Goal: Task Accomplishment & Management: Complete application form

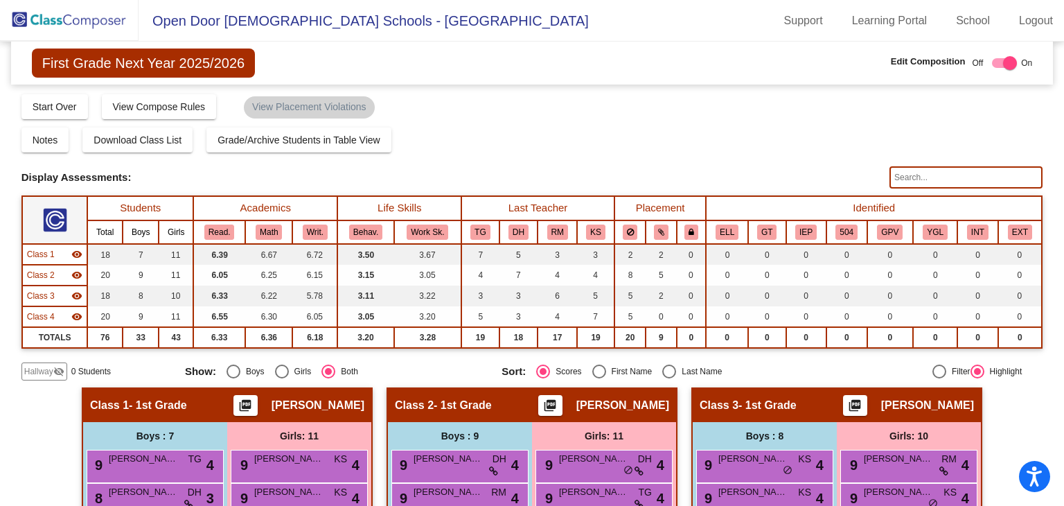
drag, startPoint x: 73, startPoint y: 28, endPoint x: 287, endPoint y: 157, distance: 250.3
click at [73, 27] on img at bounding box center [69, 20] width 139 height 41
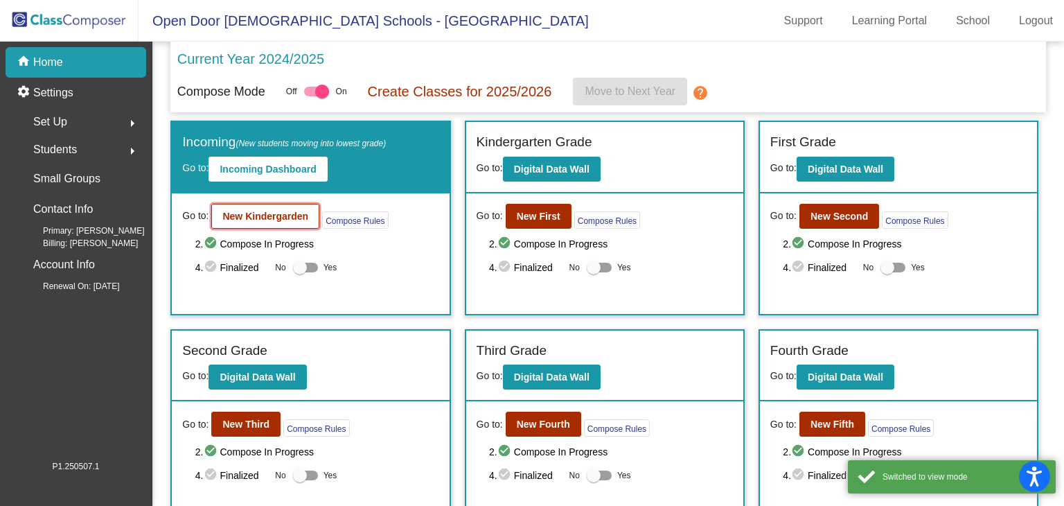
click at [272, 217] on b "New Kindergarden" at bounding box center [265, 216] width 86 height 11
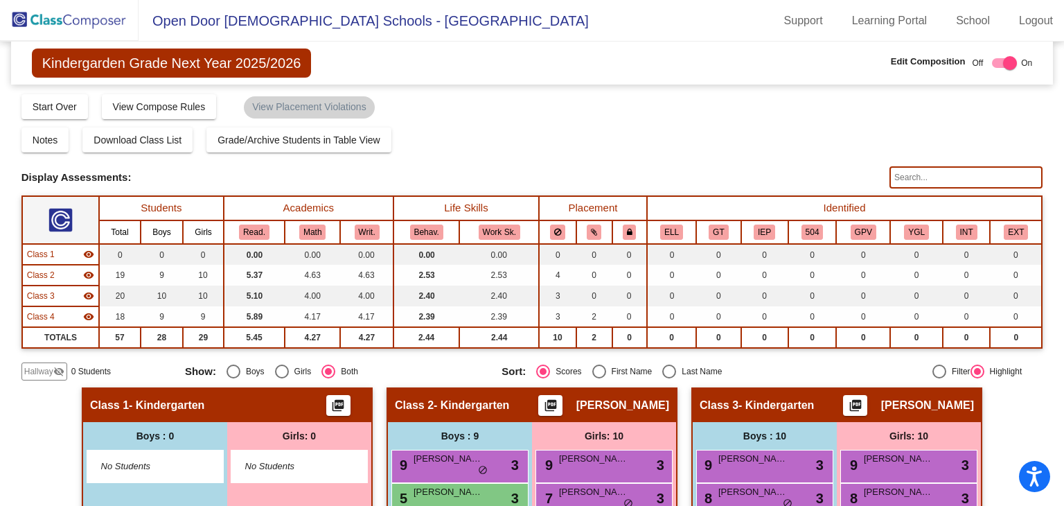
click at [64, 366] on mat-icon "visibility_off" at bounding box center [58, 371] width 11 height 11
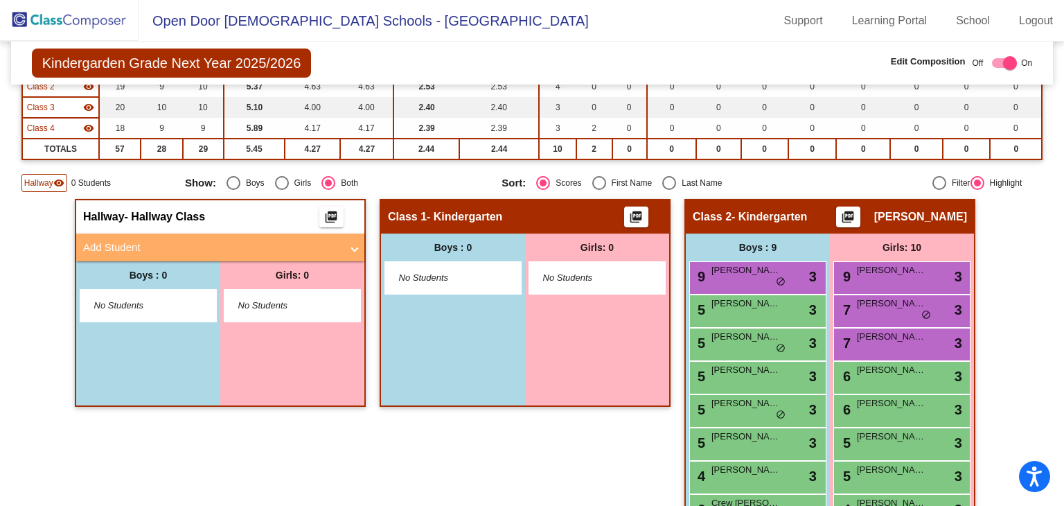
scroll to position [277, 0]
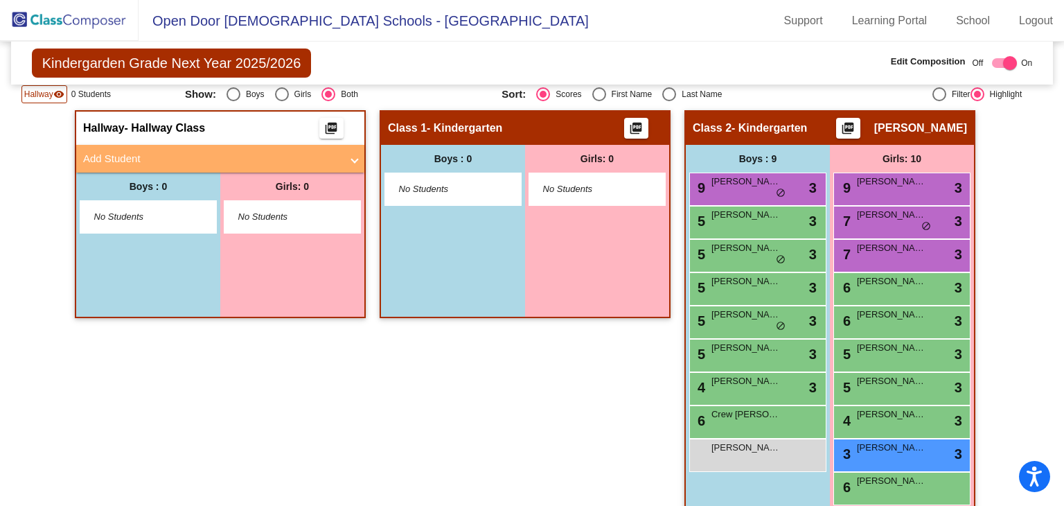
click at [352, 156] on span at bounding box center [355, 159] width 6 height 16
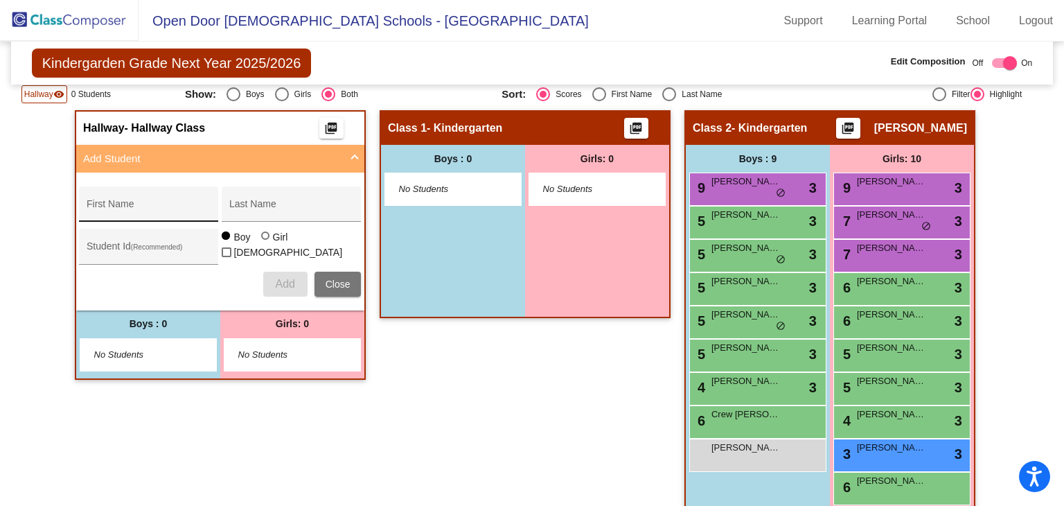
click at [173, 195] on div "First Name" at bounding box center [149, 208] width 125 height 28
type input "Onni"
type input "[PERSON_NAME]"
click at [268, 243] on div at bounding box center [266, 236] width 11 height 11
click at [267, 243] on input "Girl" at bounding box center [266, 243] width 1 height 1
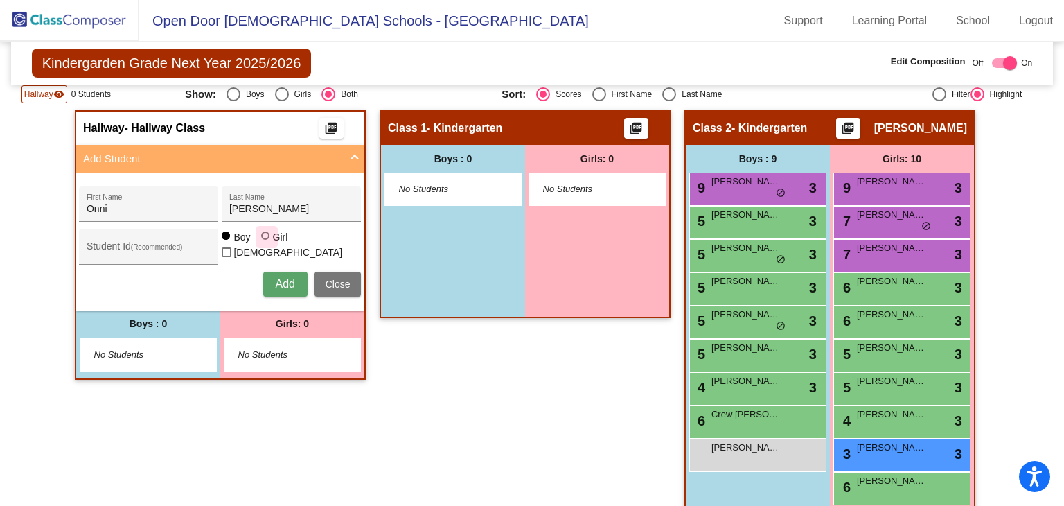
radio input "true"
click at [272, 283] on button "Add" at bounding box center [285, 284] width 44 height 25
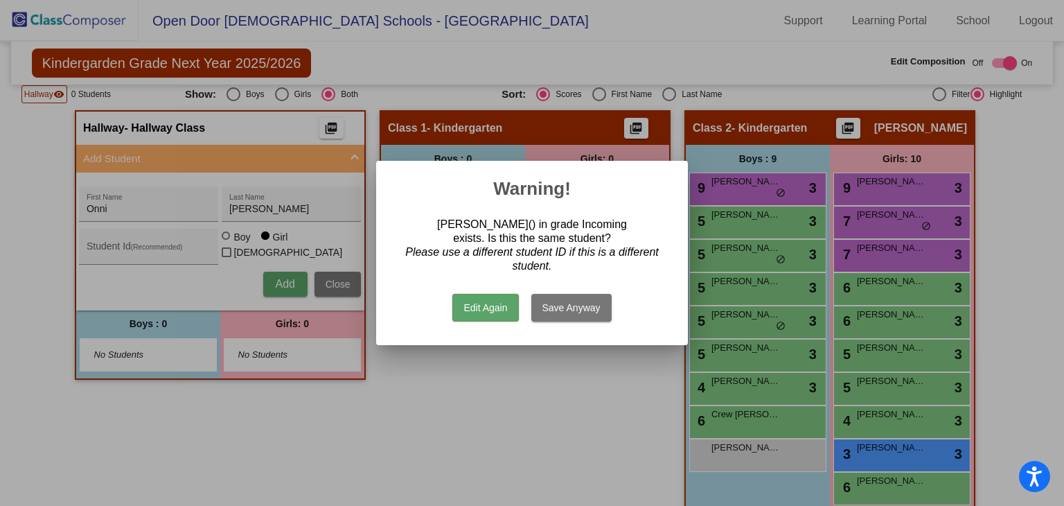
click at [488, 308] on button "Edit Again" at bounding box center [486, 308] width 66 height 28
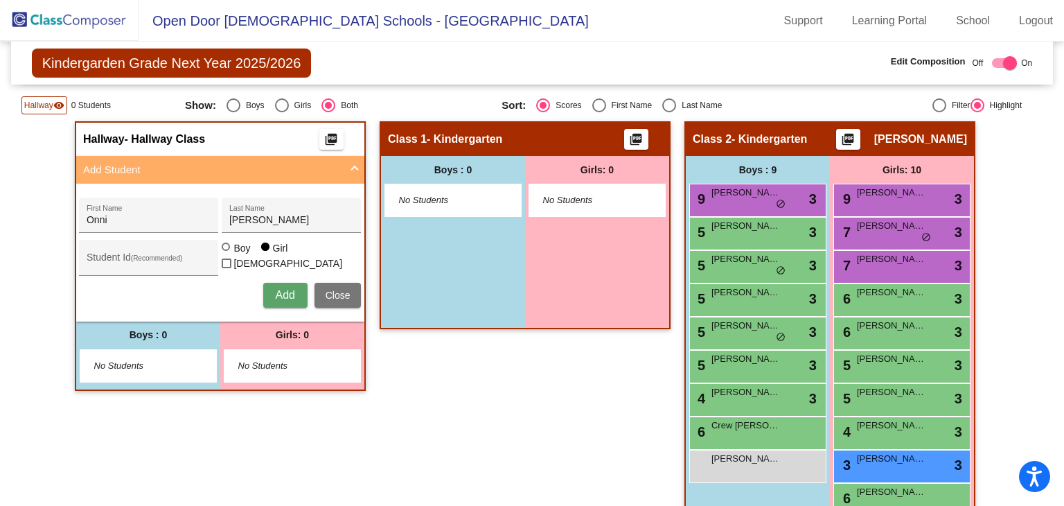
scroll to position [158, 0]
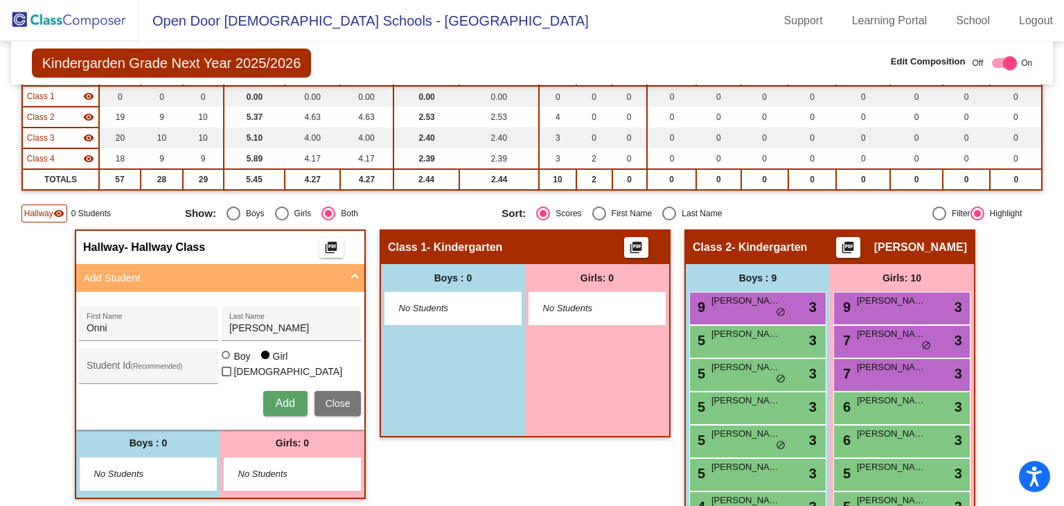
click at [103, 28] on img at bounding box center [69, 20] width 139 height 41
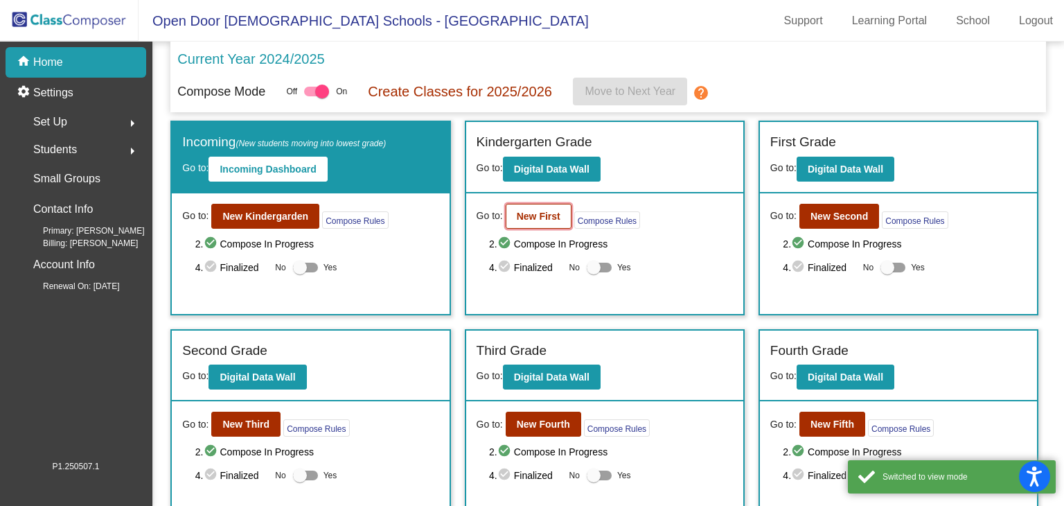
click at [543, 216] on b "New First" at bounding box center [539, 216] width 44 height 11
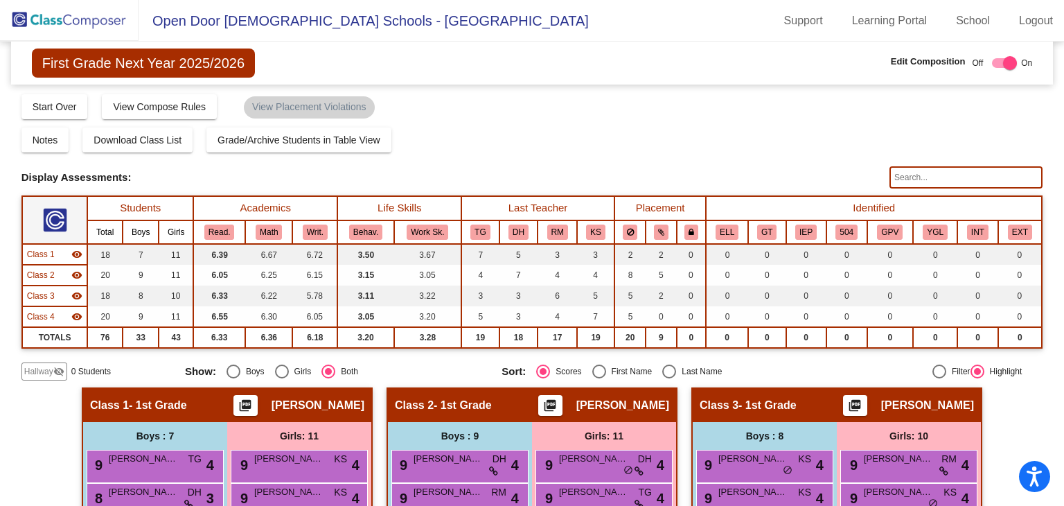
click at [58, 370] on mat-icon "visibility_off" at bounding box center [58, 371] width 11 height 11
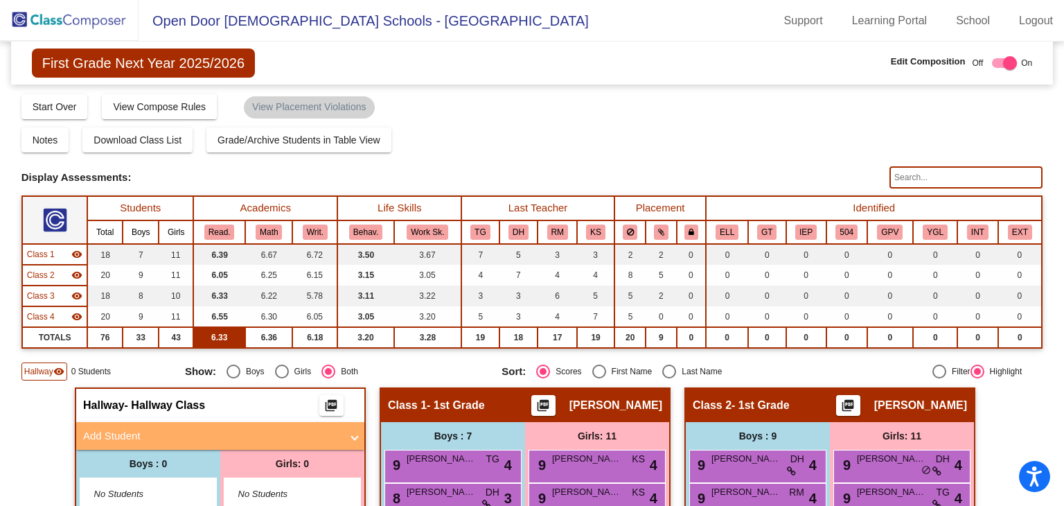
scroll to position [139, 0]
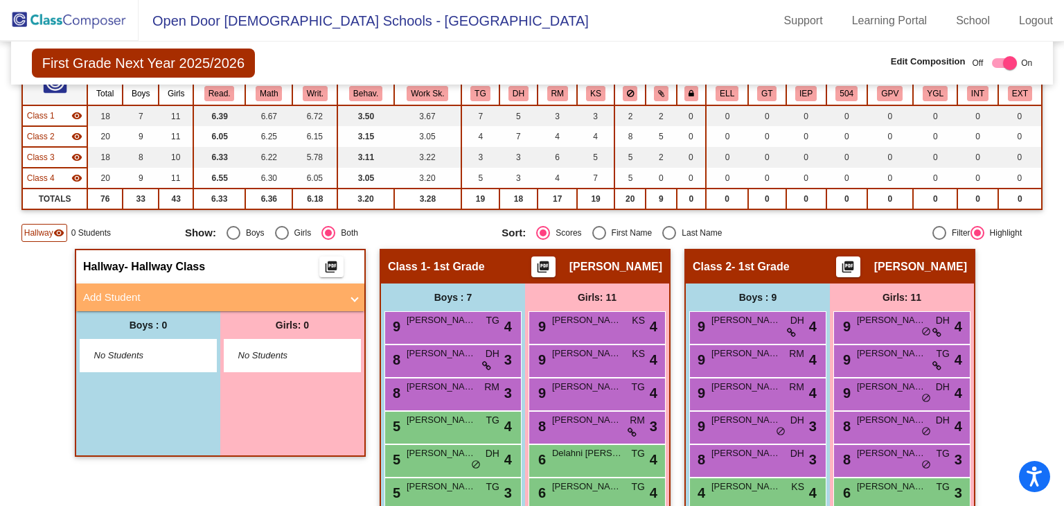
click at [353, 295] on span at bounding box center [355, 298] width 6 height 16
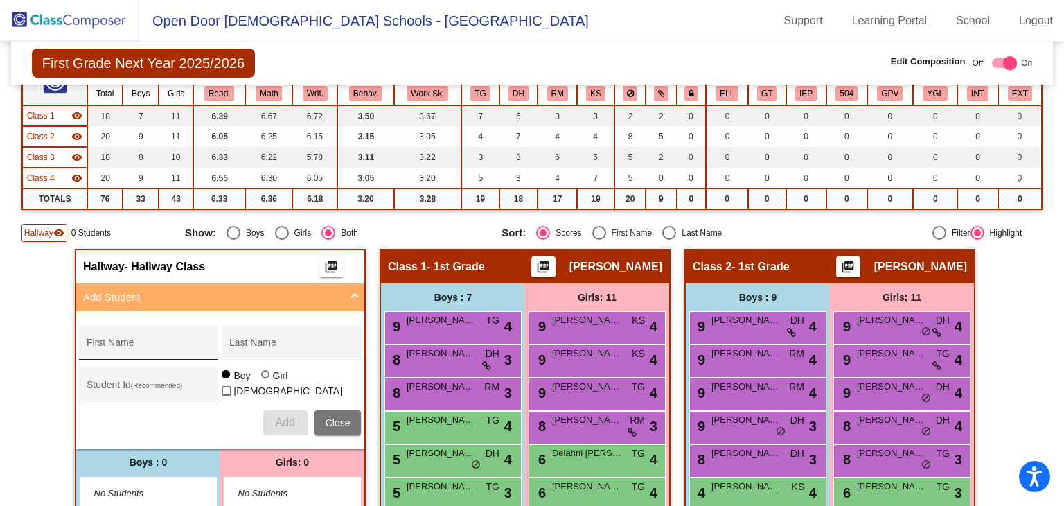
click at [160, 336] on div "First Name" at bounding box center [149, 347] width 125 height 28
drag, startPoint x: 166, startPoint y: 338, endPoint x: 164, endPoint y: 349, distance: 10.8
click at [164, 343] on div "First Name" at bounding box center [149, 347] width 125 height 28
click at [162, 356] on div "First Name" at bounding box center [149, 347] width 125 height 28
click at [168, 346] on input "First Name" at bounding box center [149, 347] width 125 height 11
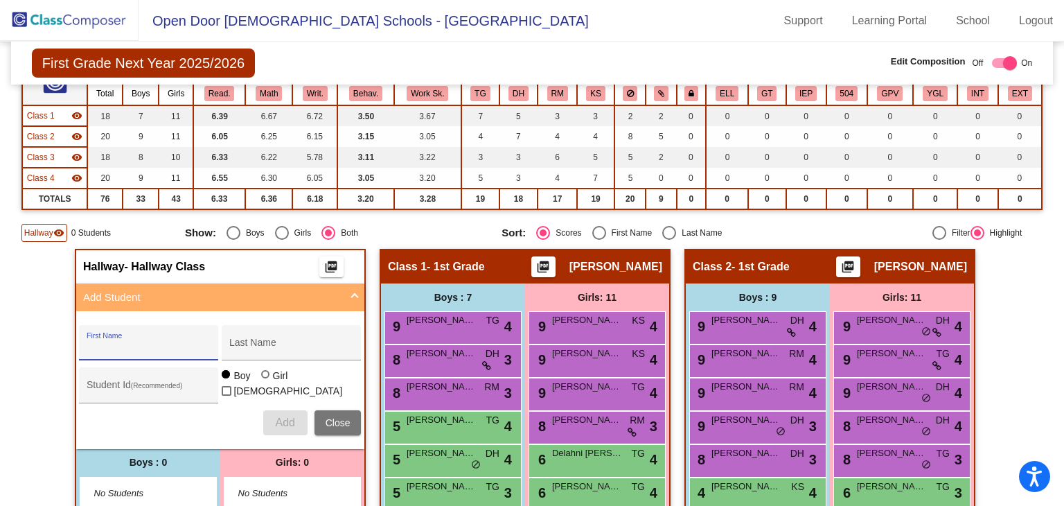
type input "I"
type input "Kaiden"
type input "Peete"
click at [287, 417] on span "Add" at bounding box center [284, 423] width 19 height 12
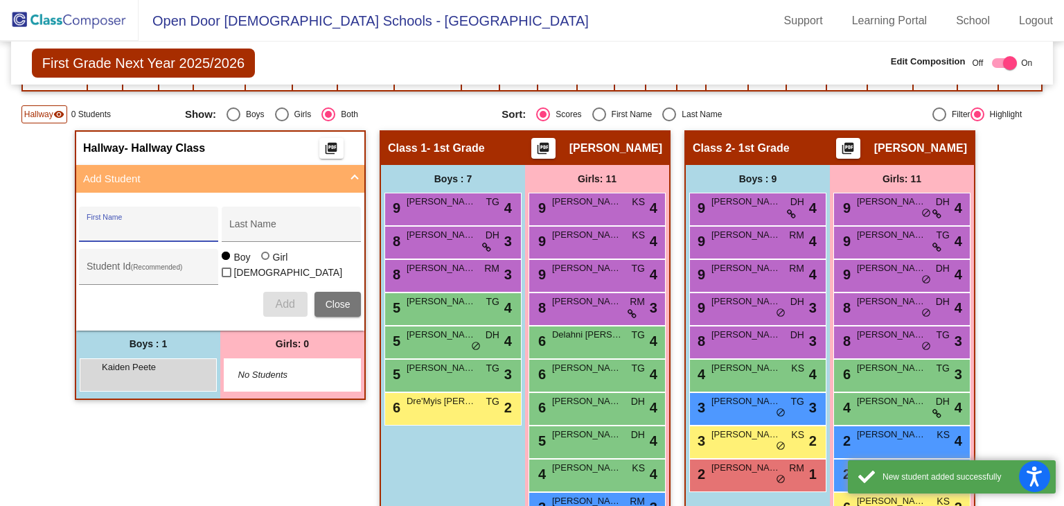
scroll to position [277, 0]
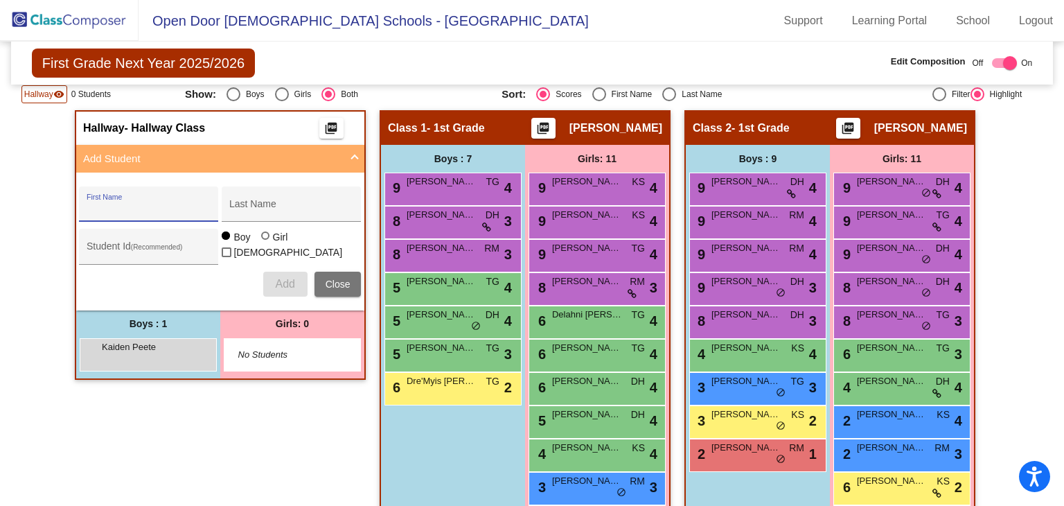
click at [99, 21] on img at bounding box center [69, 20] width 139 height 41
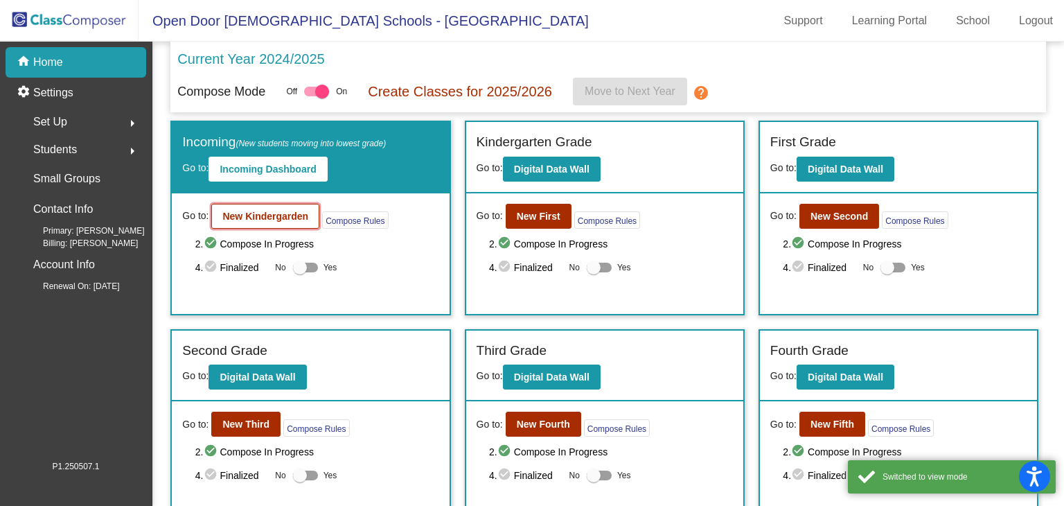
click at [283, 216] on b "New Kindergarden" at bounding box center [265, 216] width 86 height 11
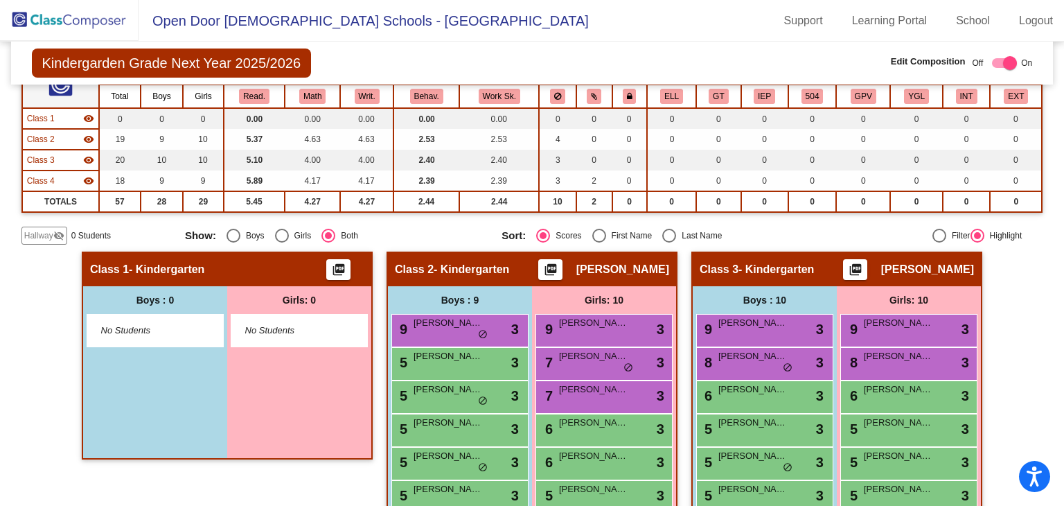
scroll to position [139, 0]
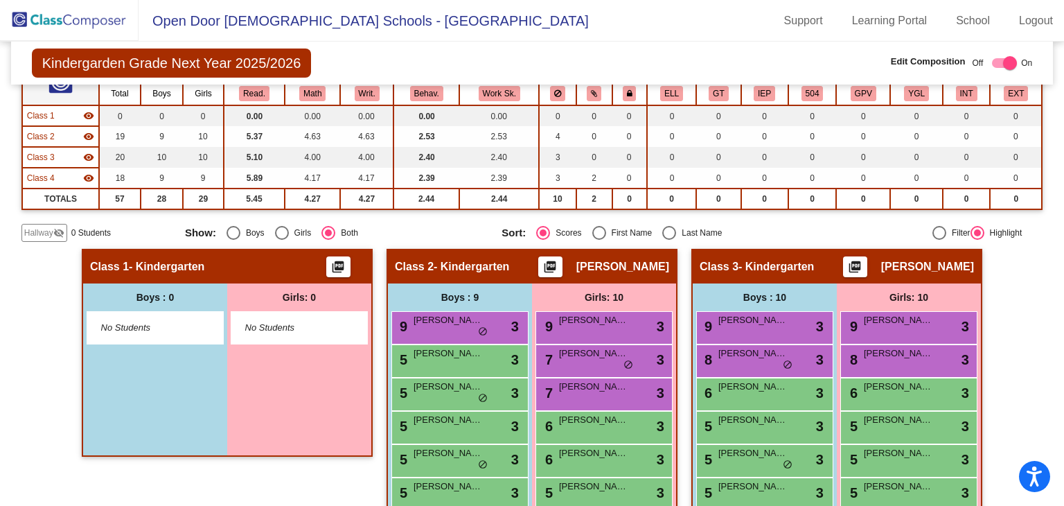
click at [45, 229] on span "Hallway" at bounding box center [38, 233] width 29 height 12
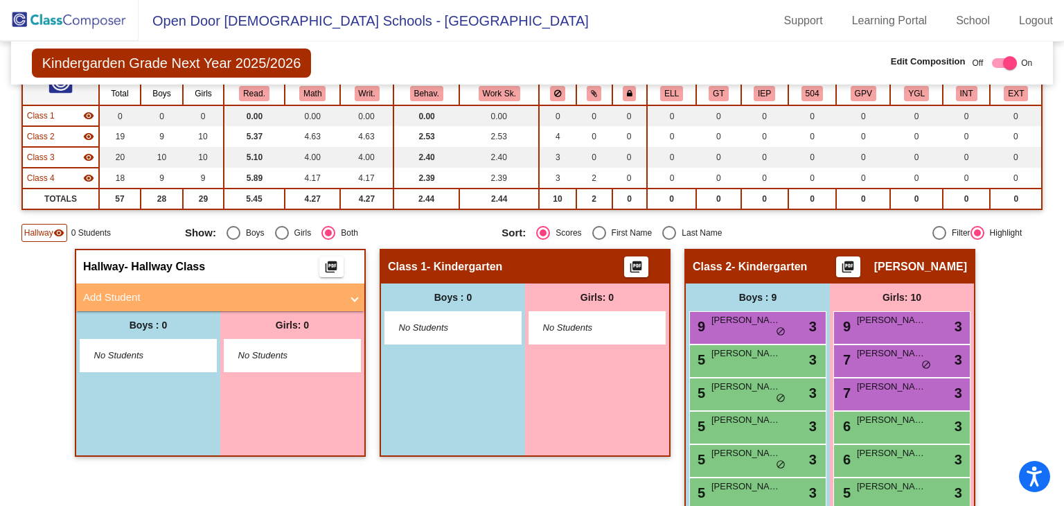
click at [347, 293] on span "Add Student" at bounding box center [217, 298] width 269 height 16
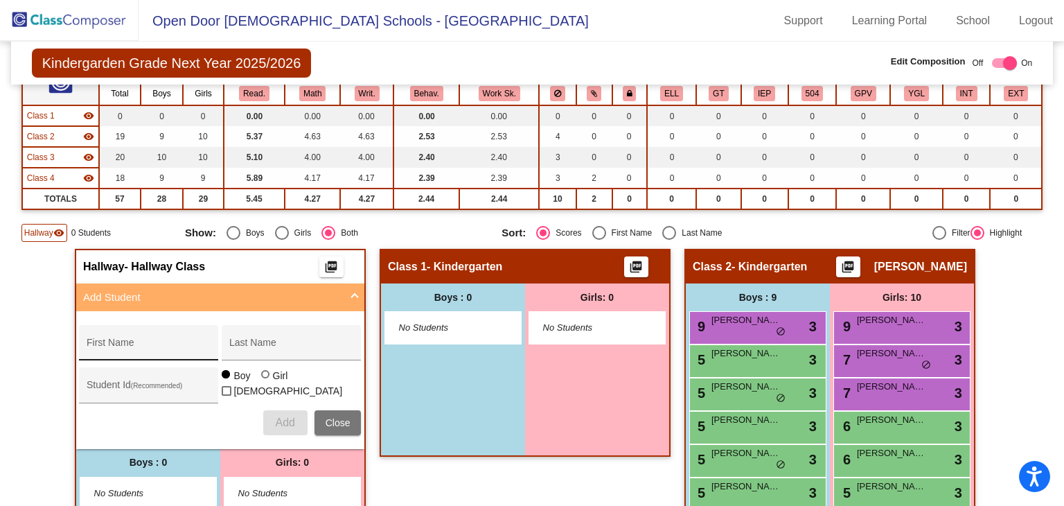
click at [172, 342] on input "First Name" at bounding box center [149, 347] width 125 height 11
type input "[PERSON_NAME]"
click at [278, 419] on span "Add" at bounding box center [284, 423] width 19 height 12
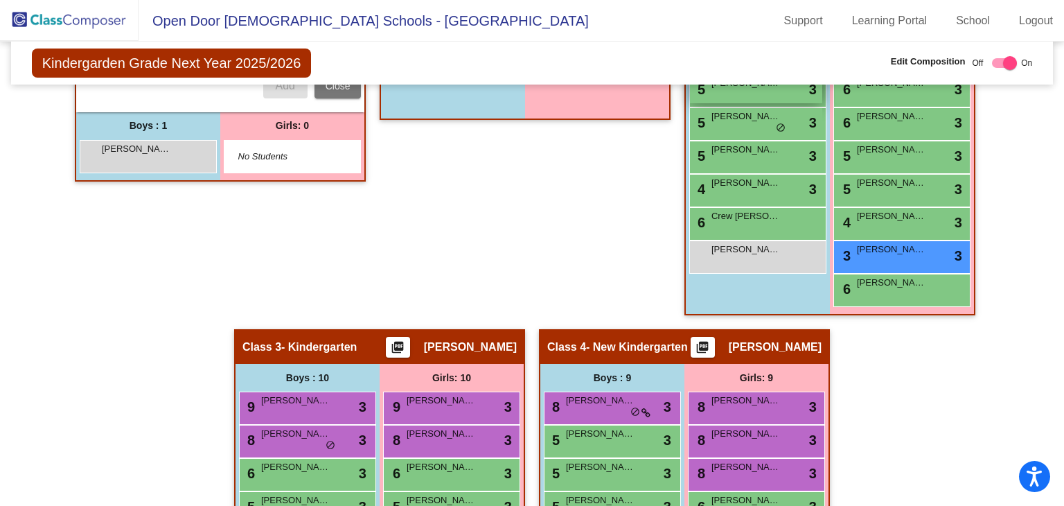
scroll to position [227, 0]
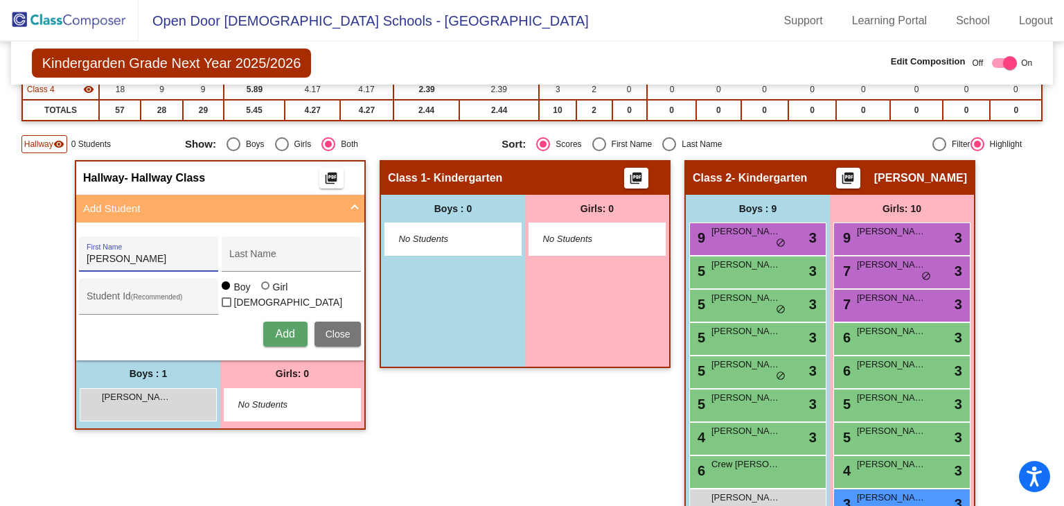
type input "[PERSON_NAME]"
click at [272, 294] on div "Girl" at bounding box center [280, 287] width 16 height 14
click at [267, 293] on input "Girl" at bounding box center [266, 292] width 1 height 1
radio input "true"
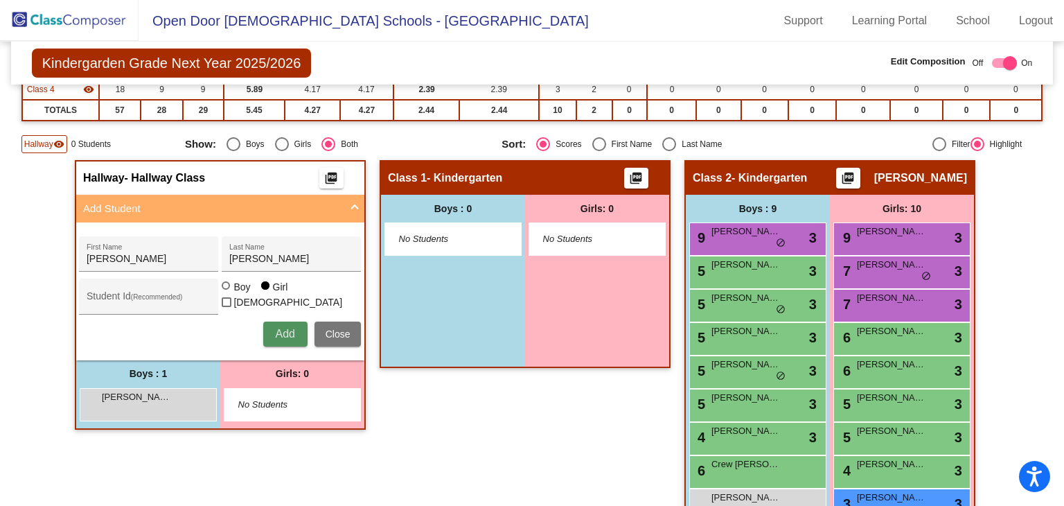
click at [286, 336] on span "Add" at bounding box center [284, 334] width 19 height 12
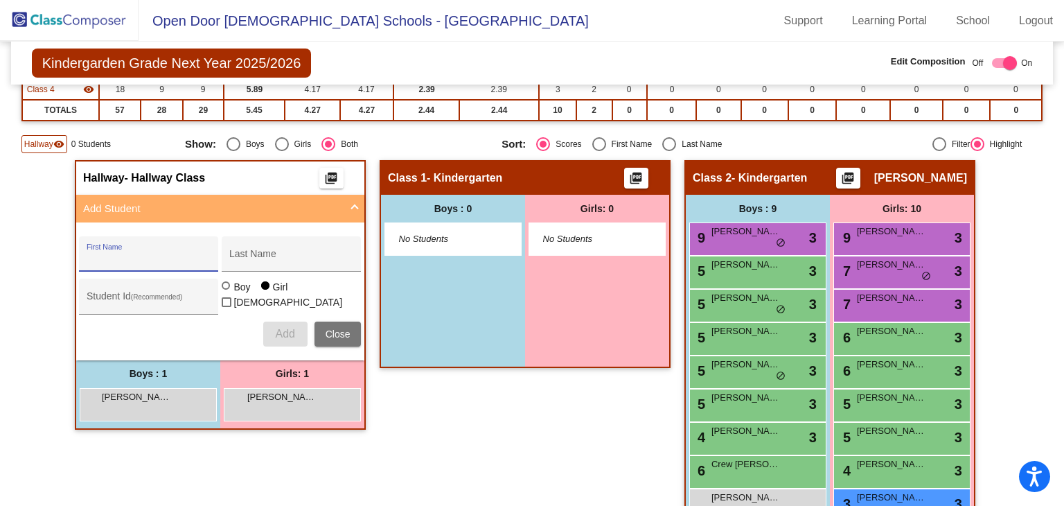
scroll to position [0, 0]
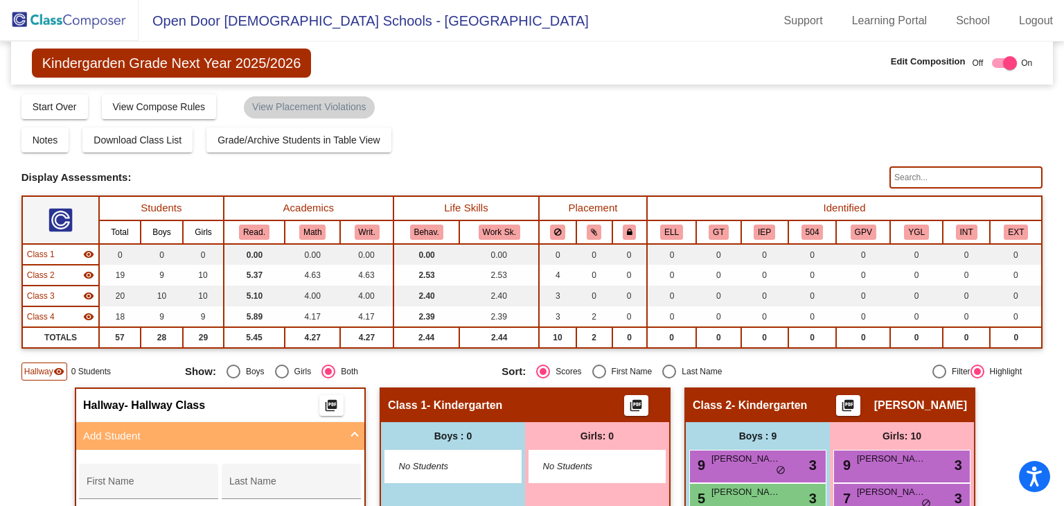
click at [51, 15] on img at bounding box center [69, 20] width 139 height 41
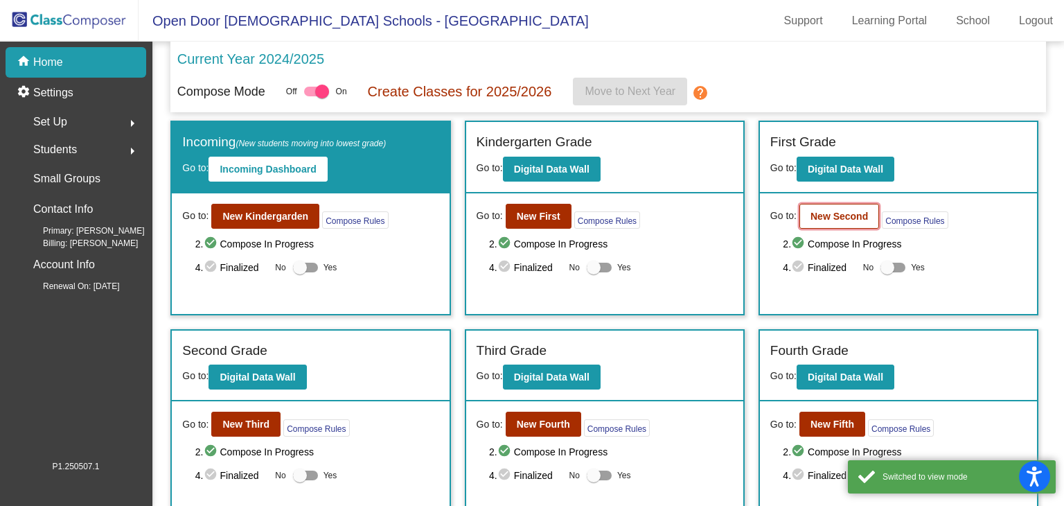
click at [821, 212] on b "New Second" at bounding box center [840, 216] width 58 height 11
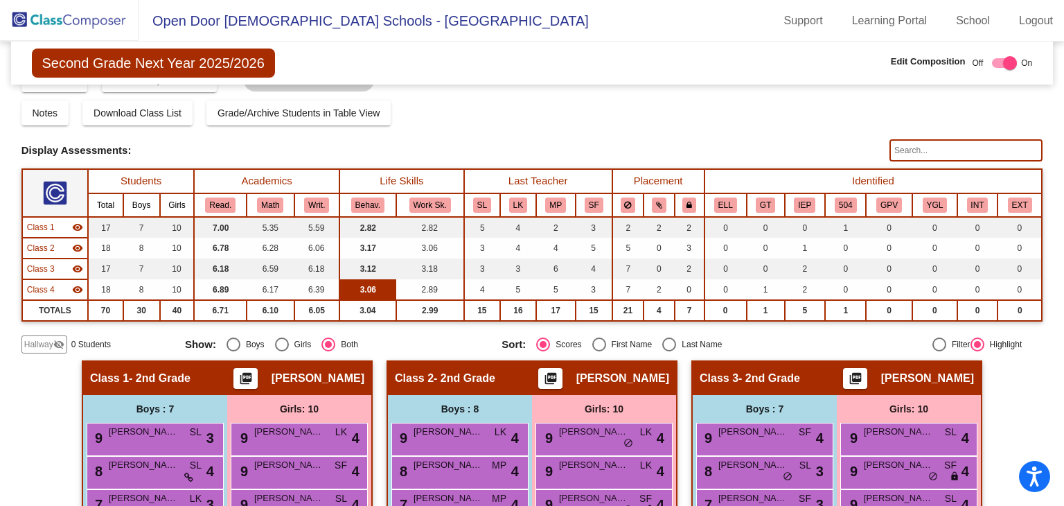
scroll to position [69, 0]
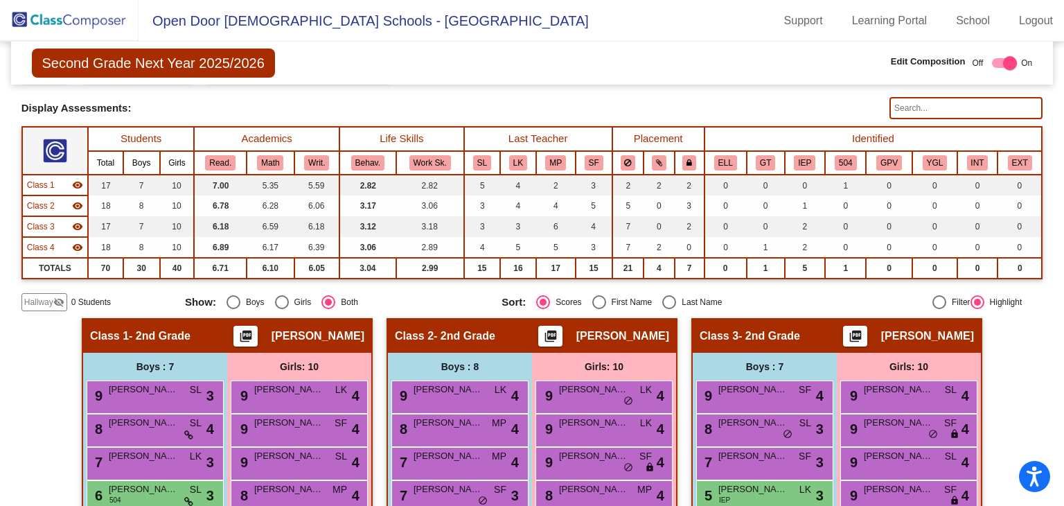
click at [53, 300] on mat-icon "visibility_off" at bounding box center [58, 302] width 11 height 11
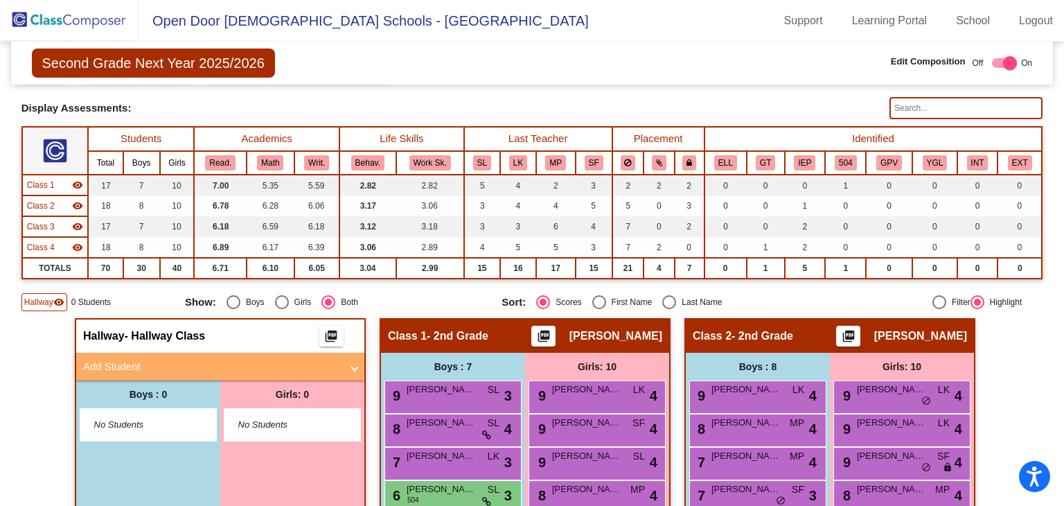
click at [347, 372] on mat-expansion-panel-header "Add Student" at bounding box center [220, 367] width 288 height 28
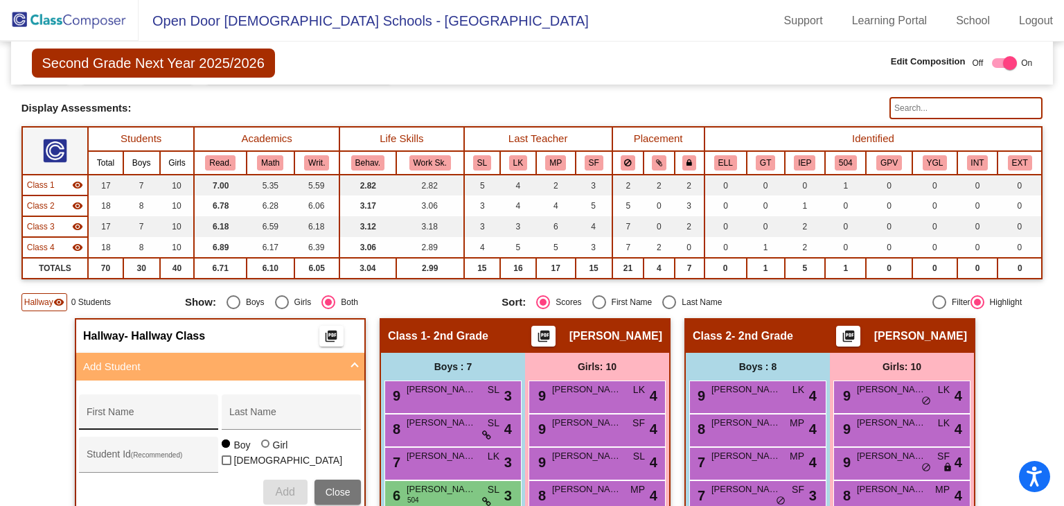
click at [177, 412] on input "First Name" at bounding box center [149, 417] width 125 height 11
type input "Amiyah"
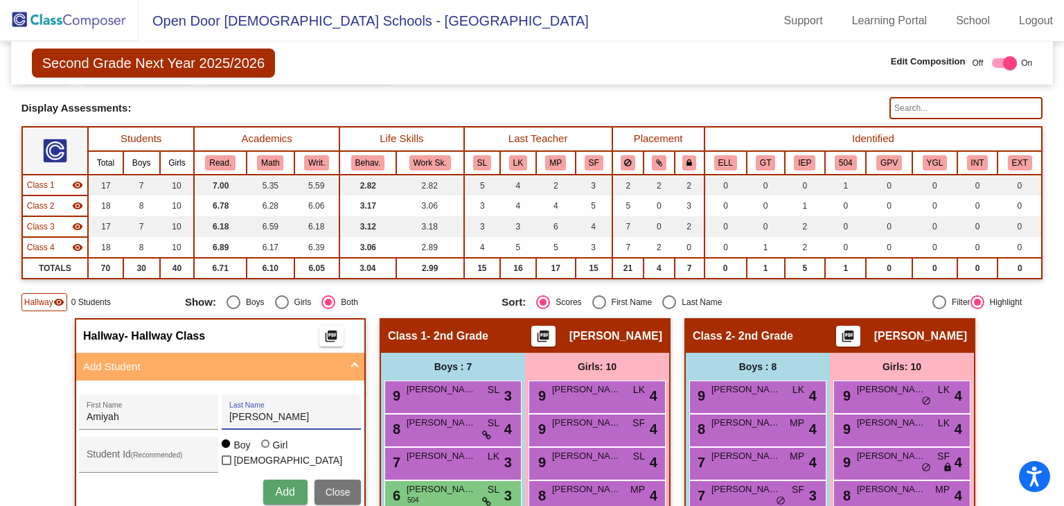
type input "[PERSON_NAME]"
click at [267, 446] on label "Girl" at bounding box center [276, 445] width 30 height 14
click at [267, 450] on input "Girl" at bounding box center [266, 450] width 1 height 1
radio input "true"
click at [265, 480] on button "Add" at bounding box center [285, 492] width 44 height 25
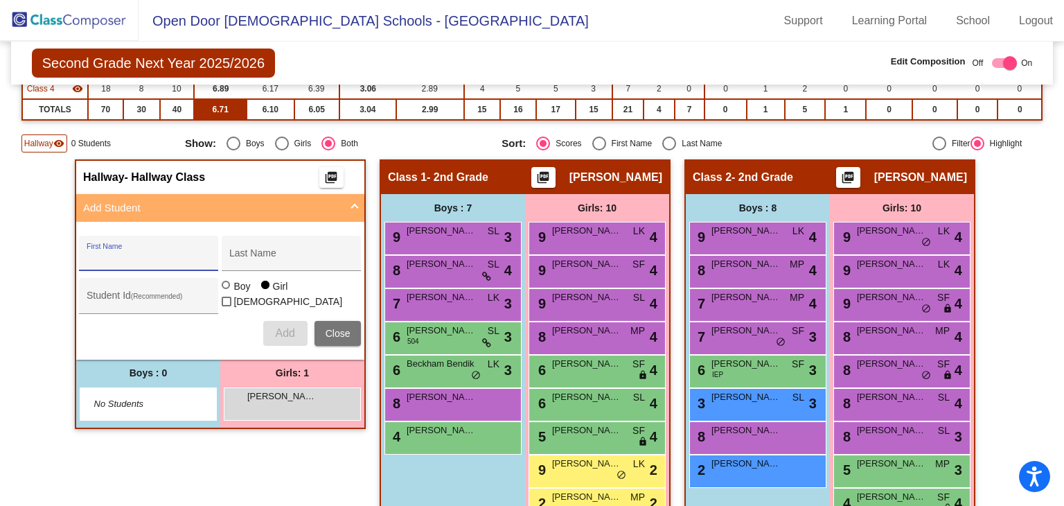
scroll to position [208, 0]
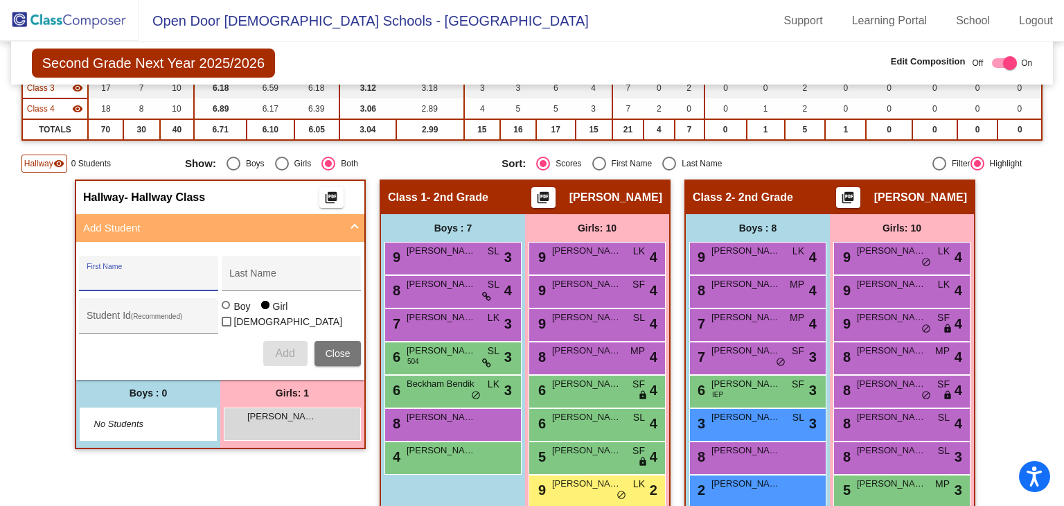
click at [62, 24] on img at bounding box center [69, 20] width 139 height 41
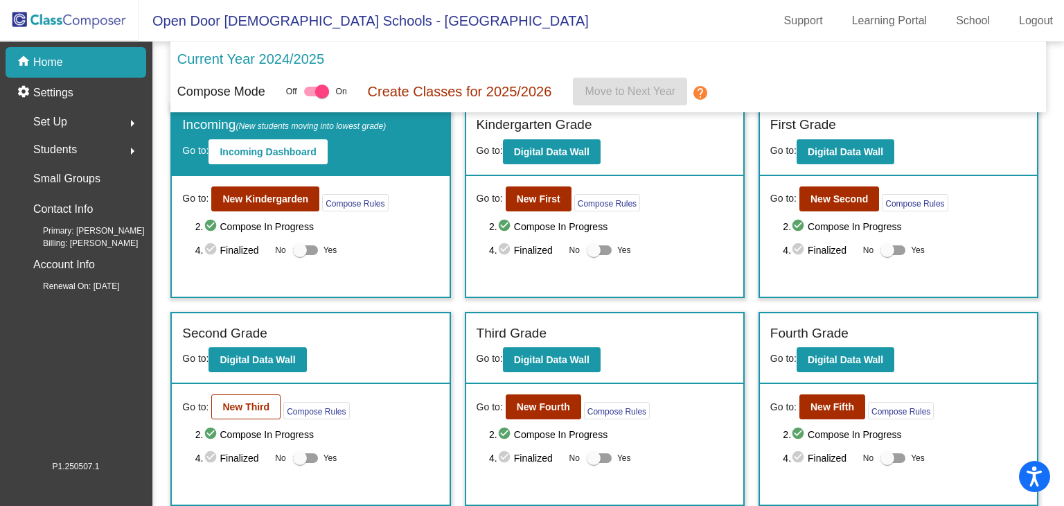
scroll to position [69, 0]
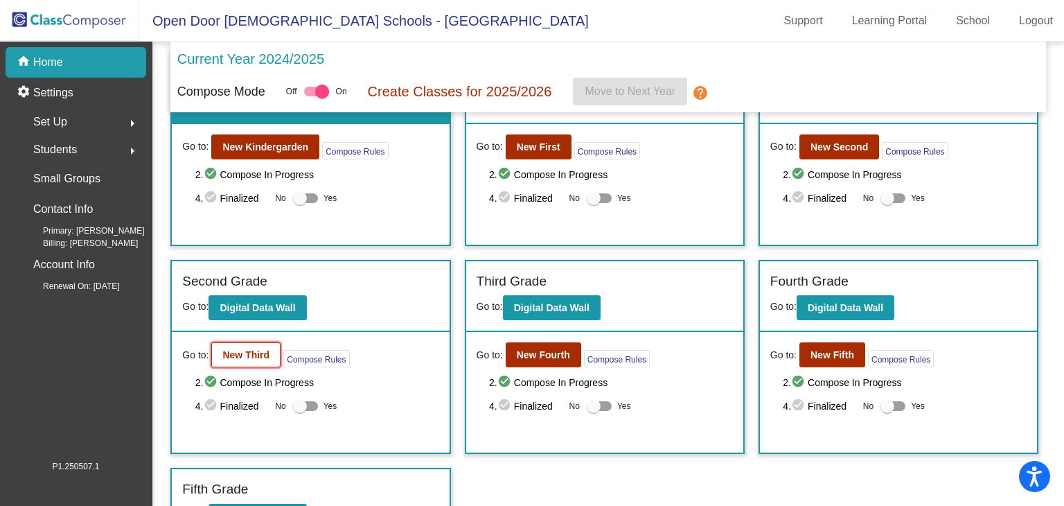
click at [239, 351] on b "New Third" at bounding box center [245, 354] width 47 height 11
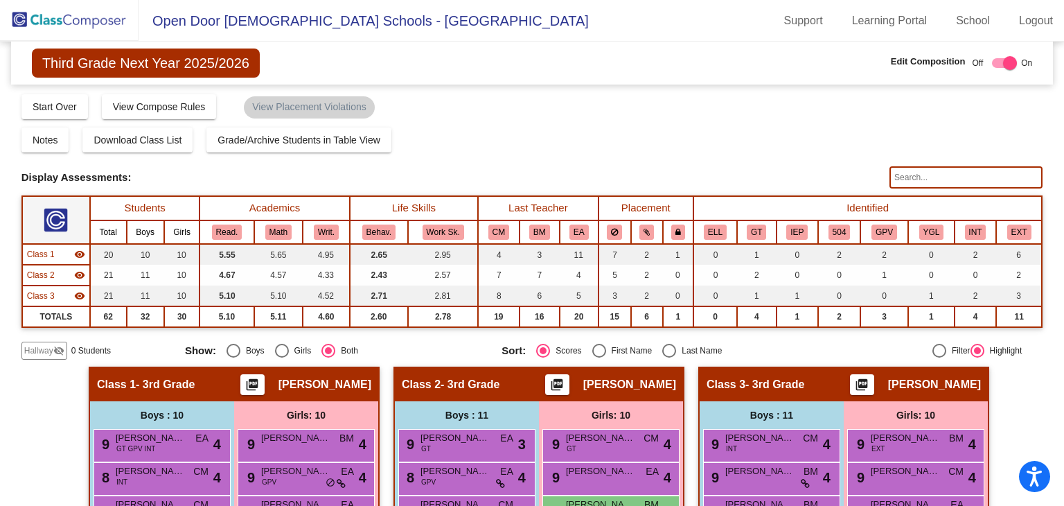
click at [46, 345] on span "Hallway" at bounding box center [38, 350] width 29 height 12
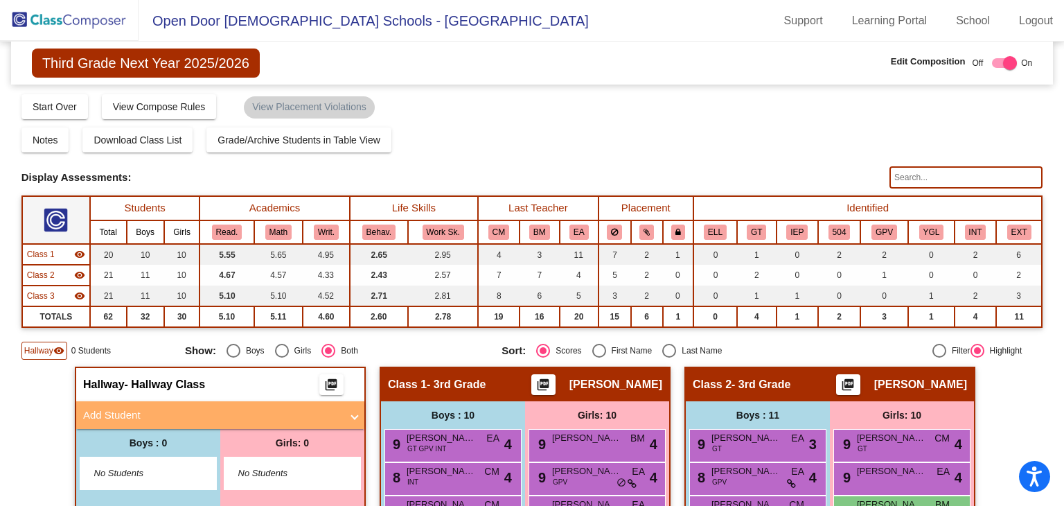
scroll to position [139, 0]
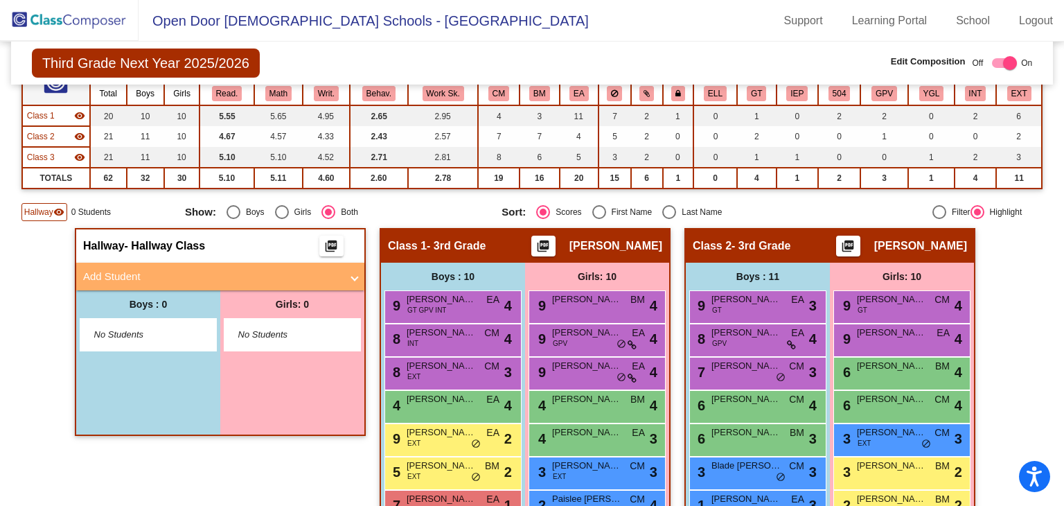
click at [335, 274] on mat-panel-title "Add Student" at bounding box center [212, 277] width 258 height 16
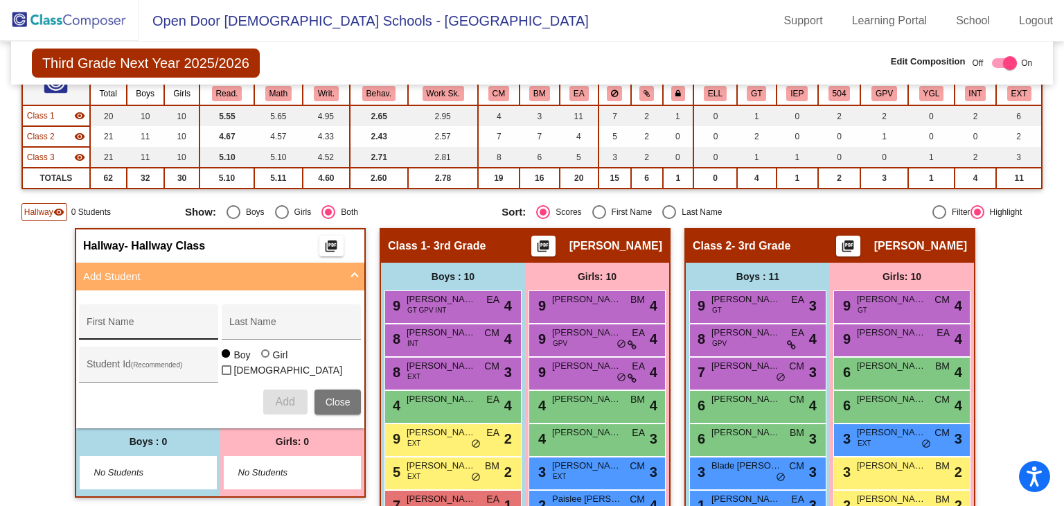
click at [203, 317] on div "First Name" at bounding box center [149, 326] width 125 height 28
click at [159, 322] on input "First Name" at bounding box center [149, 327] width 125 height 11
type input "Judah"
type input "[PERSON_NAME]"
click at [277, 407] on button "Add" at bounding box center [285, 401] width 44 height 25
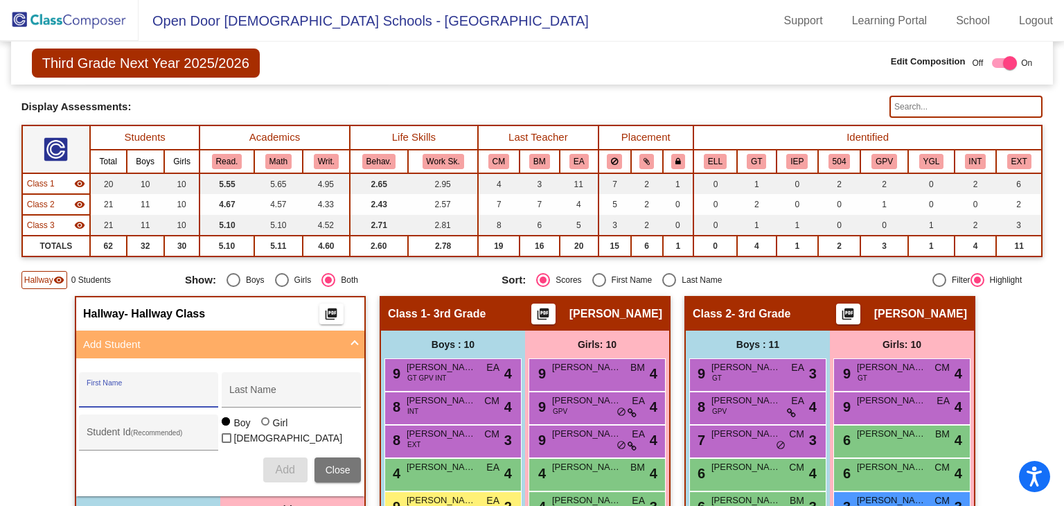
scroll to position [0, 0]
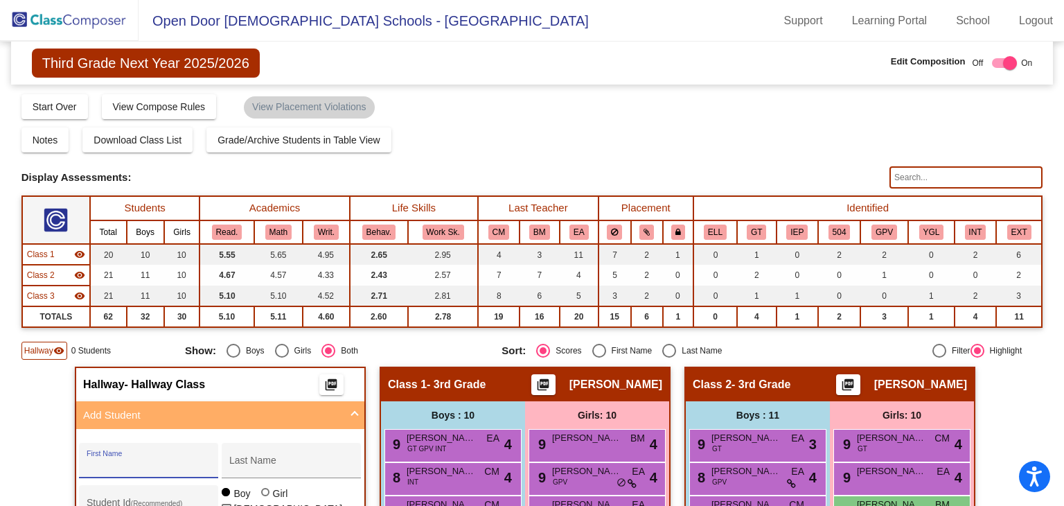
click at [125, 21] on img at bounding box center [69, 20] width 139 height 41
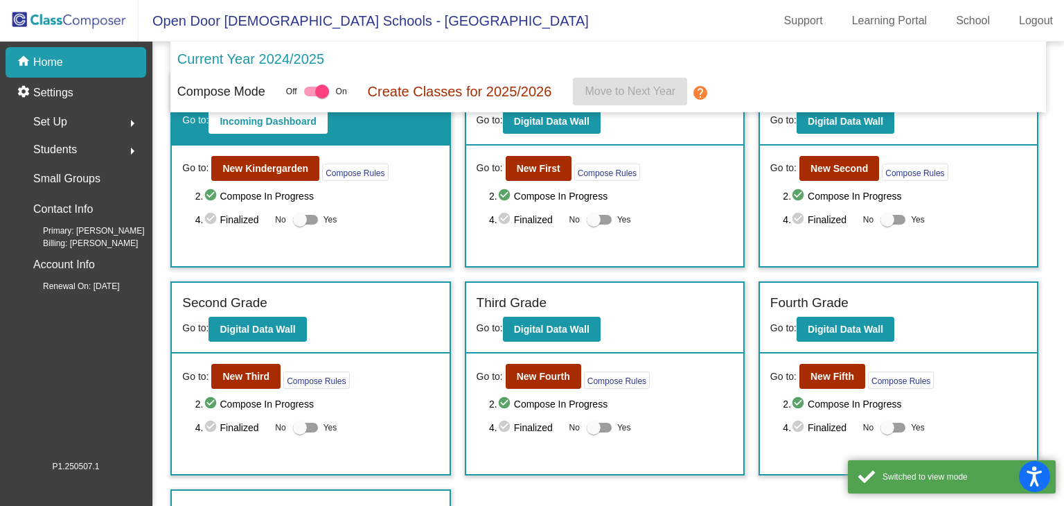
scroll to position [69, 0]
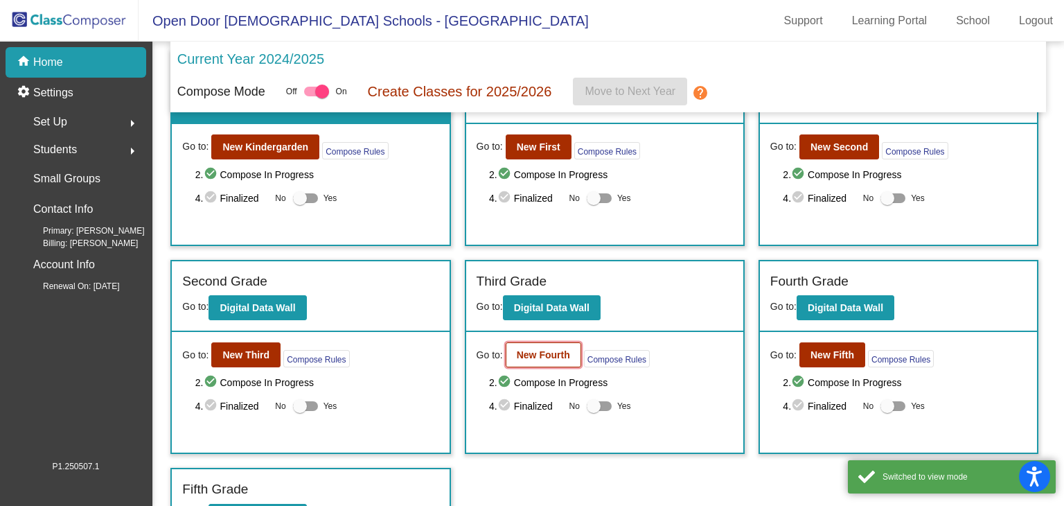
click at [525, 356] on b "New Fourth" at bounding box center [543, 354] width 53 height 11
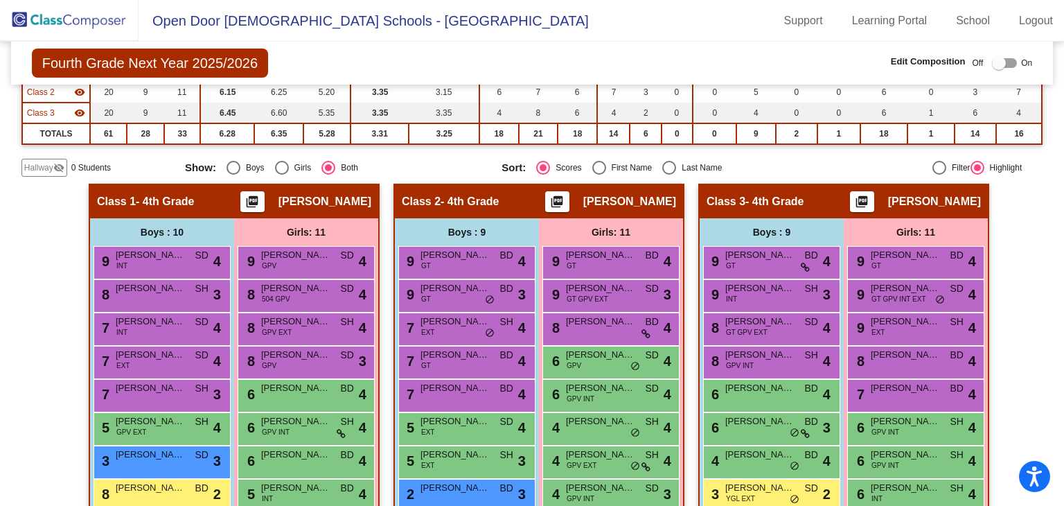
scroll to position [100, 0]
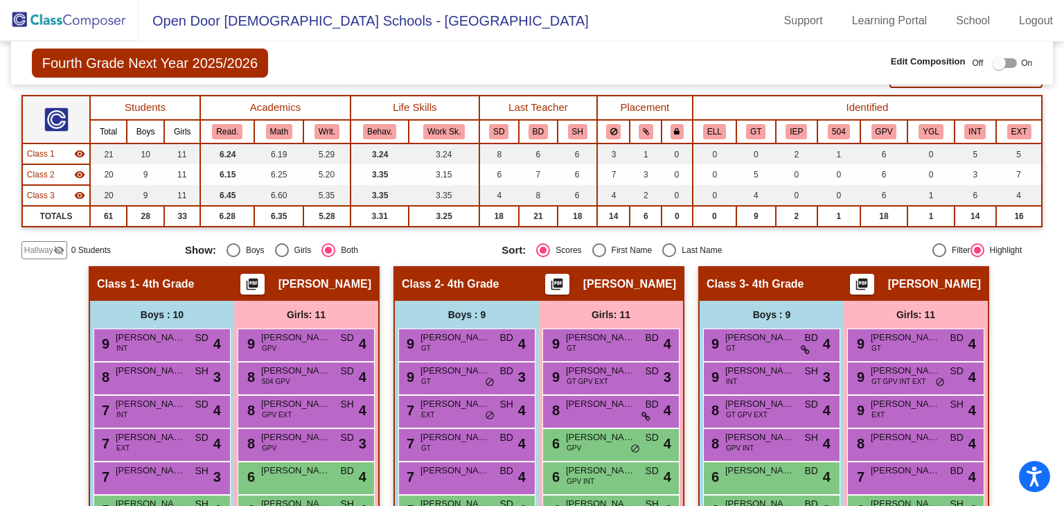
click at [42, 248] on span "Hallway" at bounding box center [38, 250] width 29 height 12
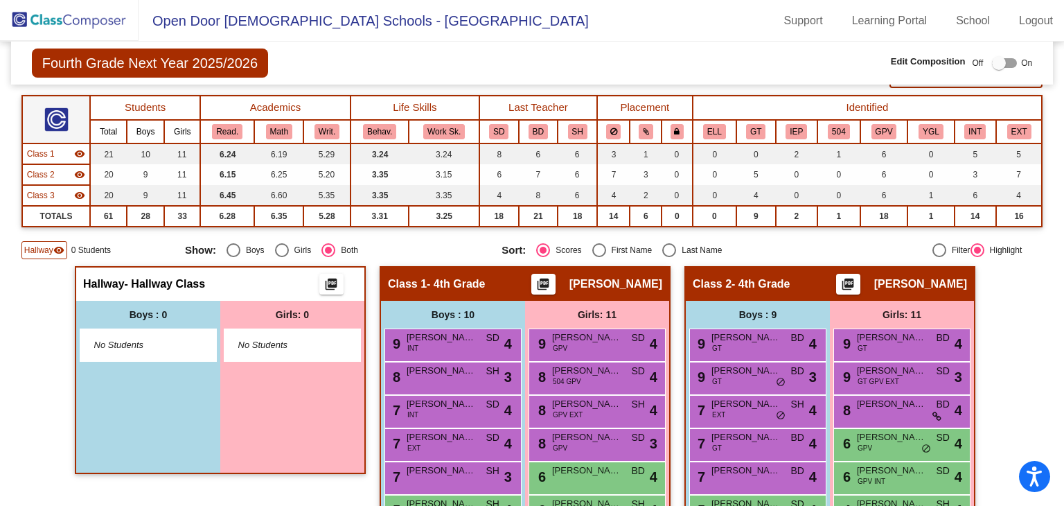
click at [55, 248] on mat-icon "visibility" at bounding box center [58, 250] width 11 height 11
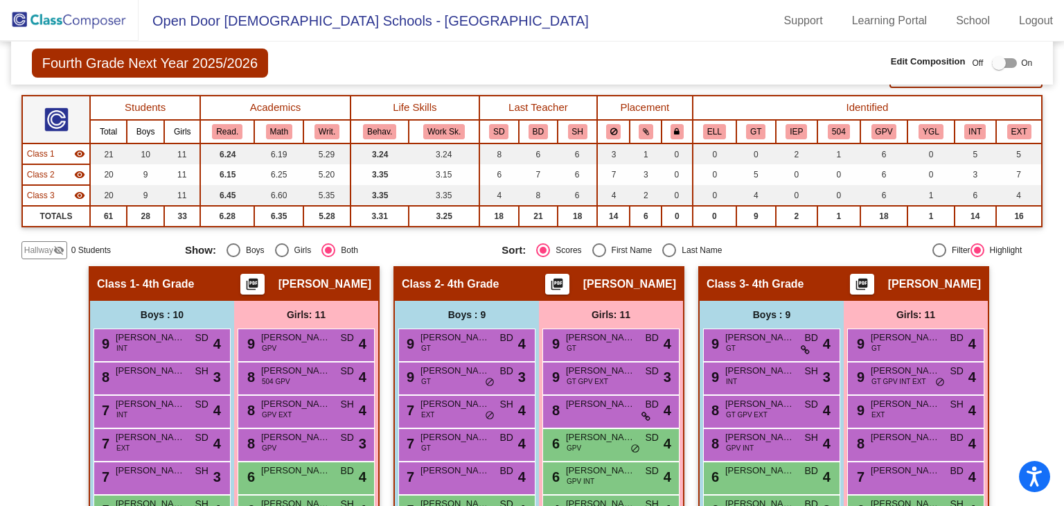
click at [55, 249] on mat-icon "visibility_off" at bounding box center [58, 250] width 11 height 11
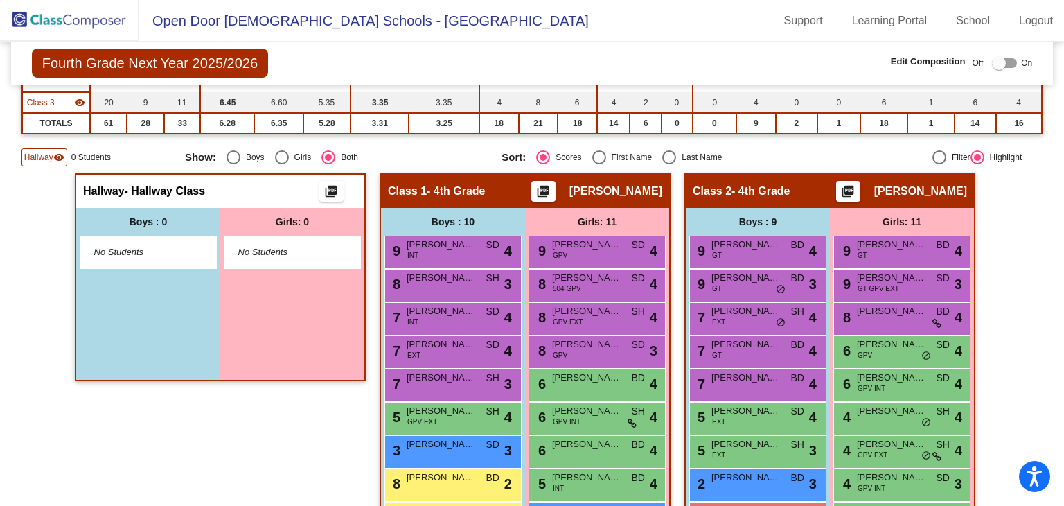
scroll to position [308, 0]
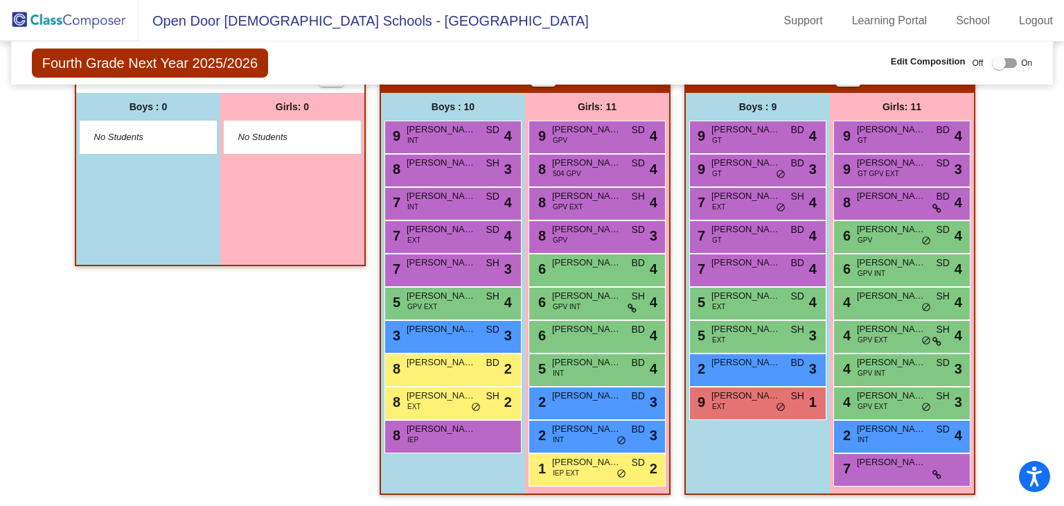
click at [197, 211] on div "Boys : 0 No Students" at bounding box center [148, 179] width 144 height 172
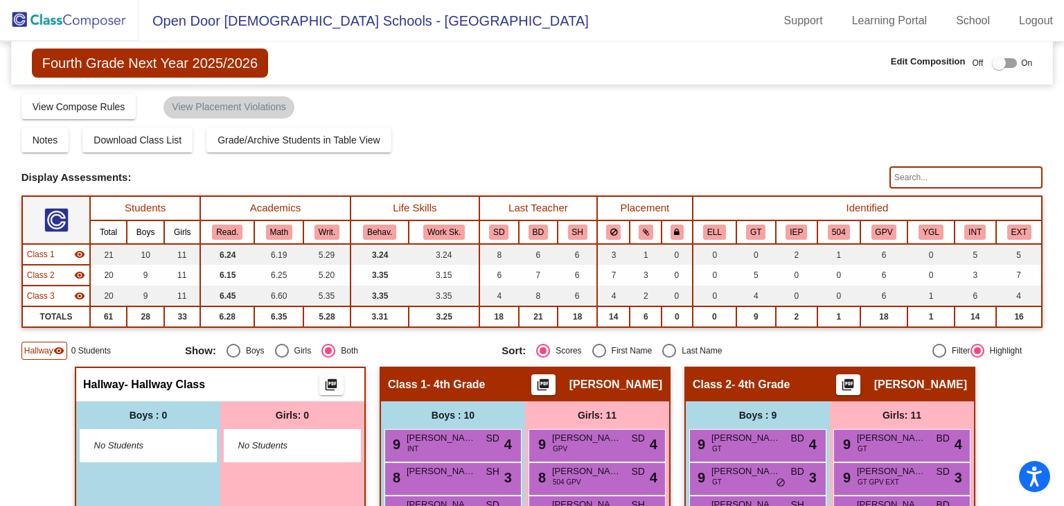
click at [229, 380] on div "Hallway - Hallway Class picture_as_pdf" at bounding box center [220, 384] width 288 height 33
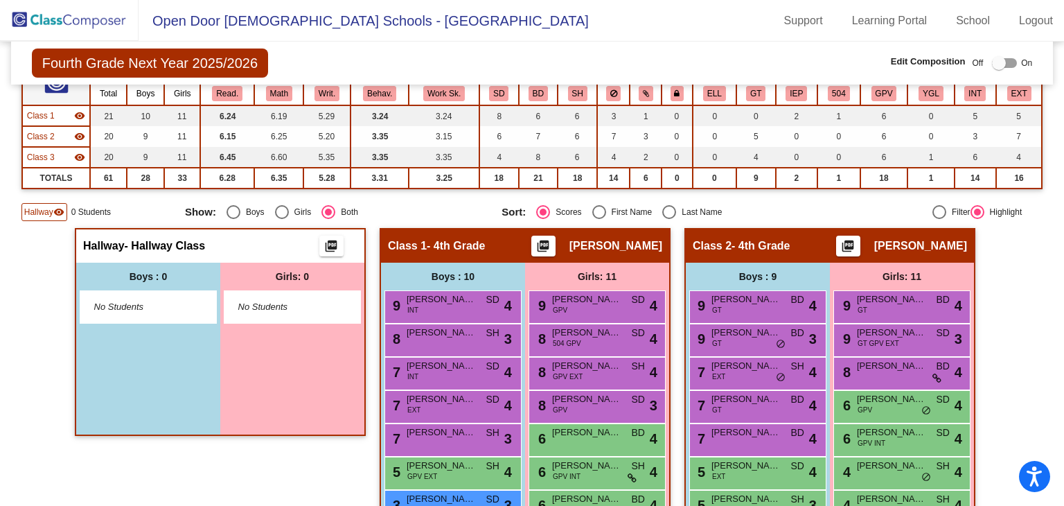
drag, startPoint x: 134, startPoint y: 303, endPoint x: 145, endPoint y: 302, distance: 10.4
click at [136, 303] on span "No Students" at bounding box center [137, 307] width 87 height 14
click at [152, 300] on span "No Students" at bounding box center [137, 307] width 87 height 14
click at [228, 286] on div "Girls: 0" at bounding box center [292, 277] width 144 height 28
click at [347, 302] on div "No Students" at bounding box center [293, 307] width 136 height 32
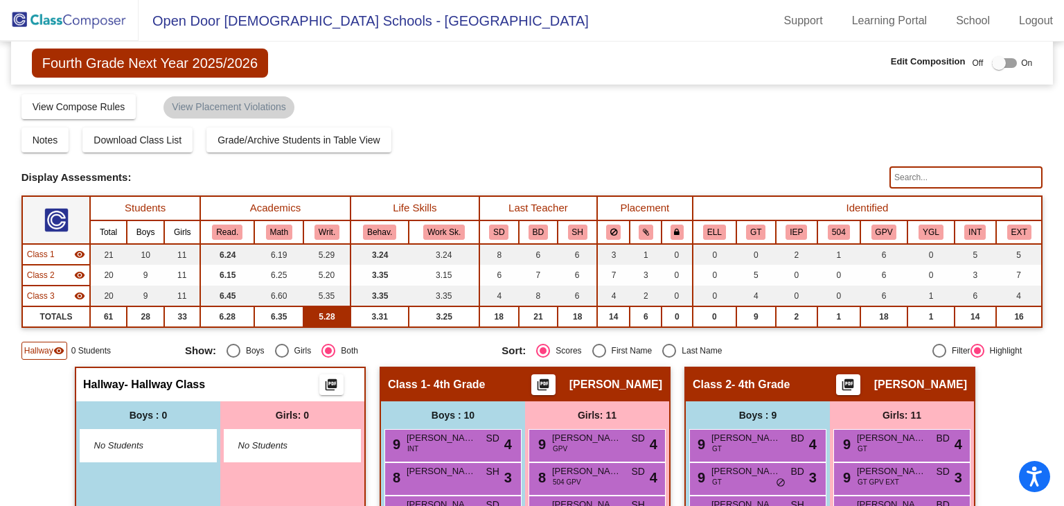
scroll to position [0, 0]
click at [35, 20] on img at bounding box center [69, 20] width 139 height 41
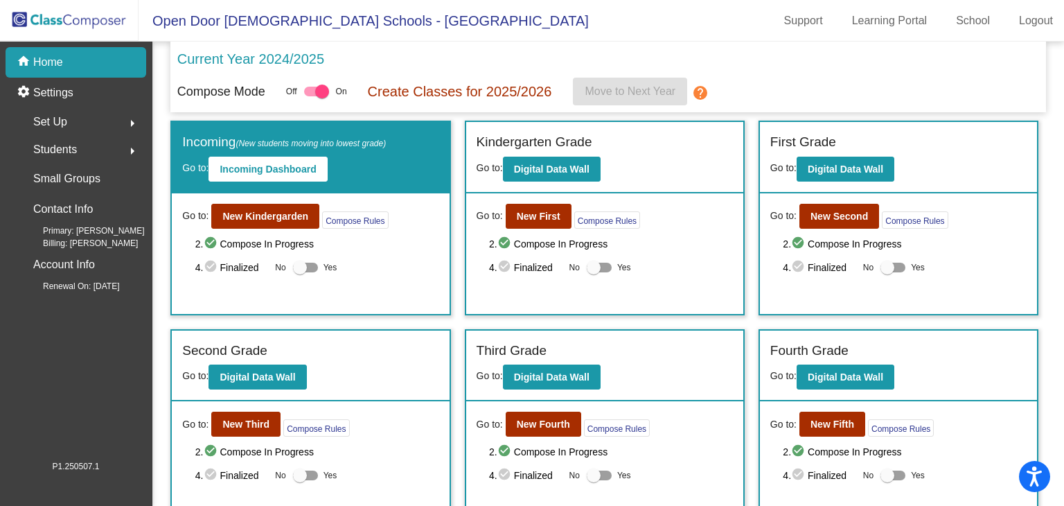
click at [71, 125] on div "Set Up arrow_right" at bounding box center [80, 122] width 132 height 28
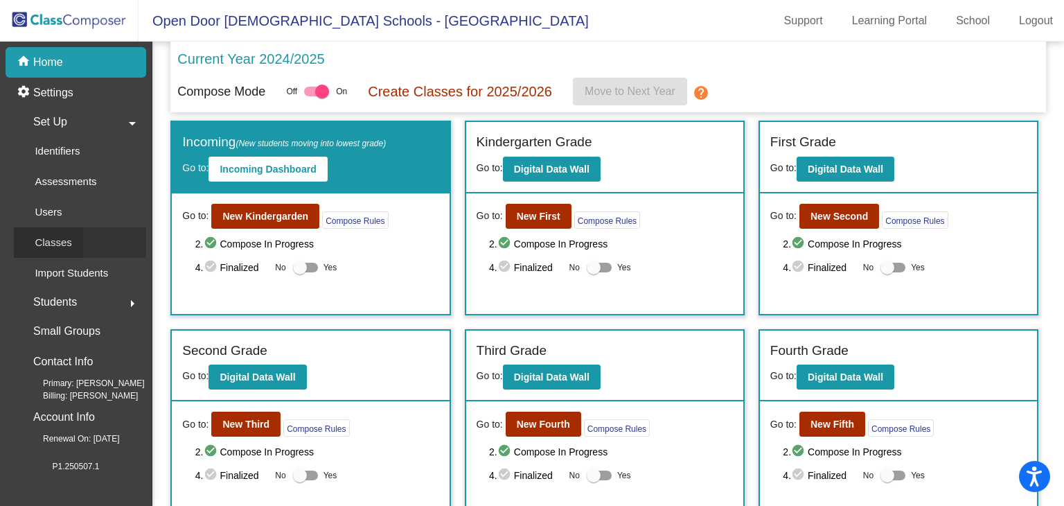
click at [82, 236] on div "Classes" at bounding box center [48, 242] width 69 height 30
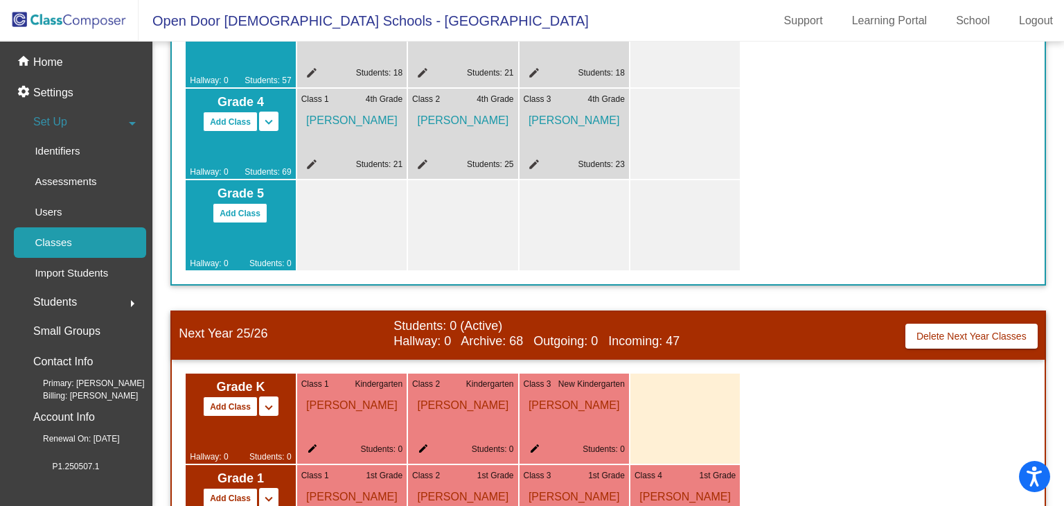
scroll to position [360, 0]
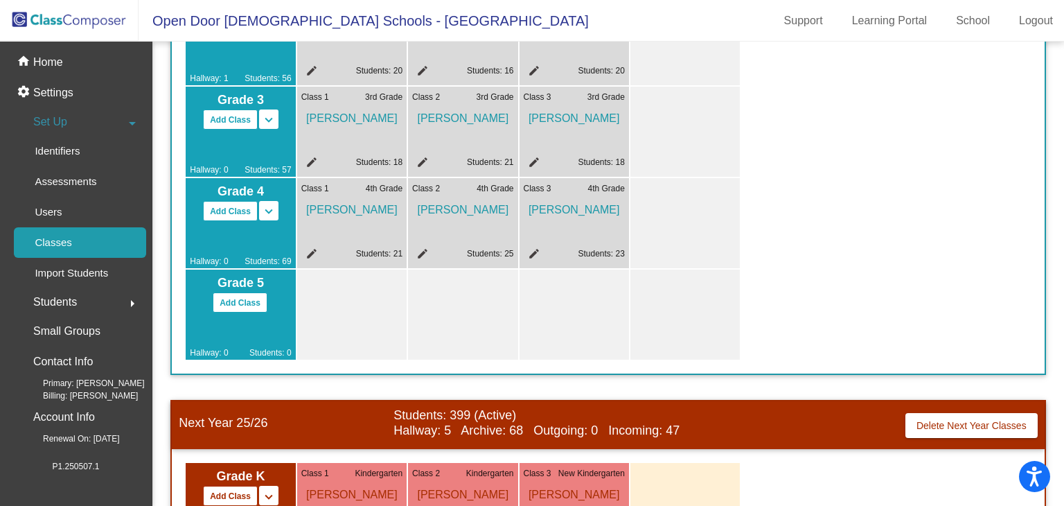
click at [274, 222] on div "Hallway: 0 Students: 69" at bounding box center [240, 244] width 101 height 46
click at [271, 218] on mat-icon "keyboard_arrow_down" at bounding box center [269, 211] width 17 height 17
click at [271, 218] on mat-icon "keyboard_arrow_up" at bounding box center [269, 211] width 17 height 17
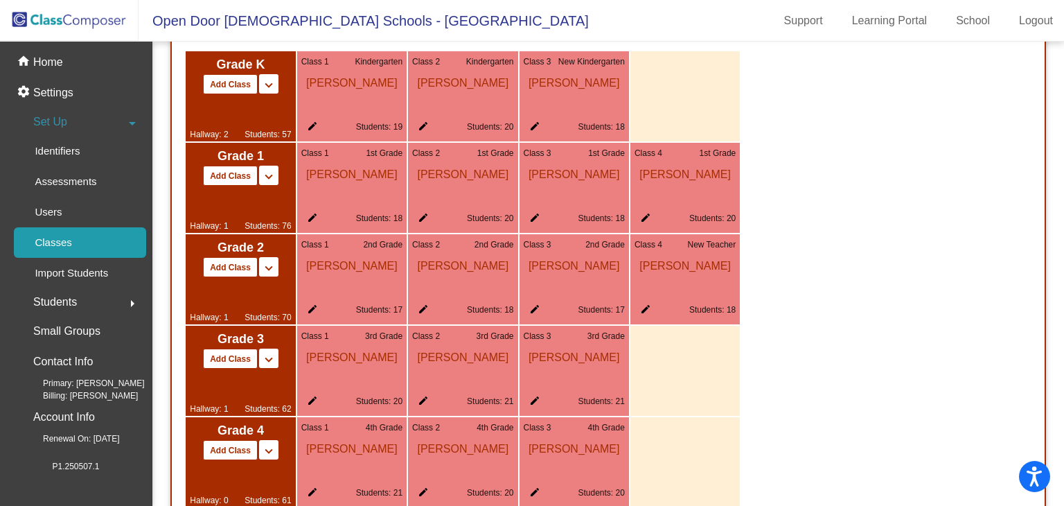
scroll to position [903, 0]
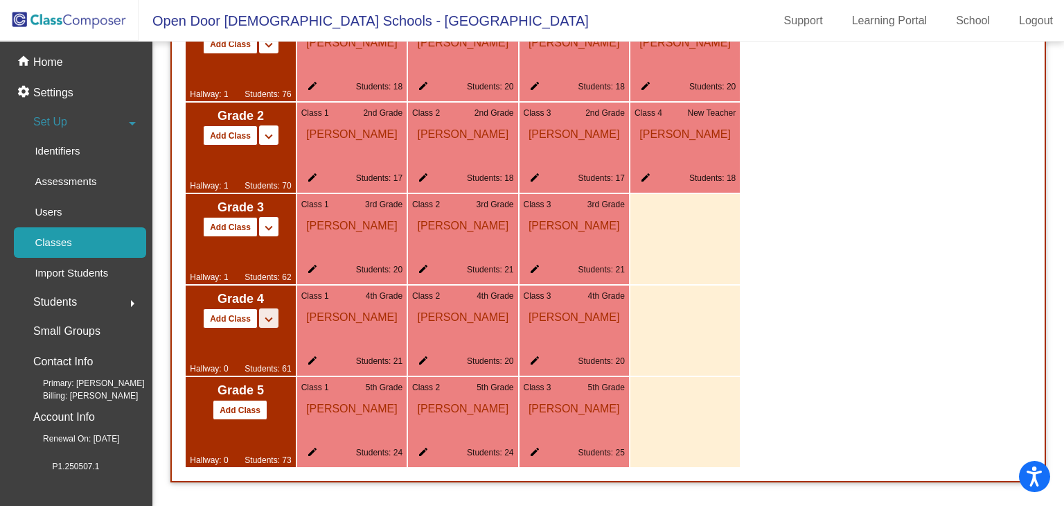
click at [263, 314] on mat-icon "keyboard_arrow_down" at bounding box center [269, 319] width 17 height 17
click at [0, 0] on mat-icon "keyboard_arrow_up" at bounding box center [0, 0] width 0 height 0
click at [252, 353] on div "Hallway: 0 Students: 61" at bounding box center [240, 351] width 101 height 46
click at [75, 305] on span "Students" at bounding box center [55, 301] width 44 height 19
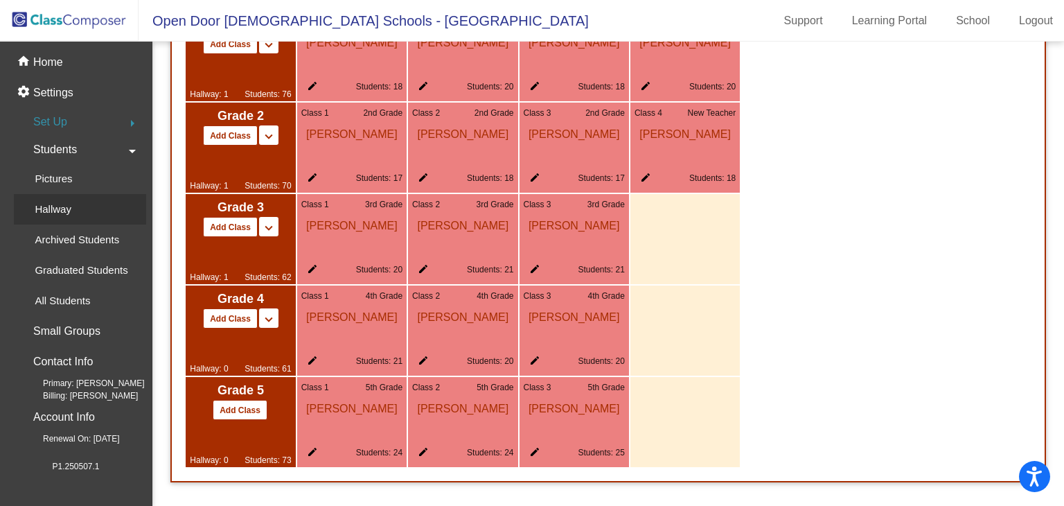
click at [87, 209] on link "Hallway" at bounding box center [80, 209] width 132 height 30
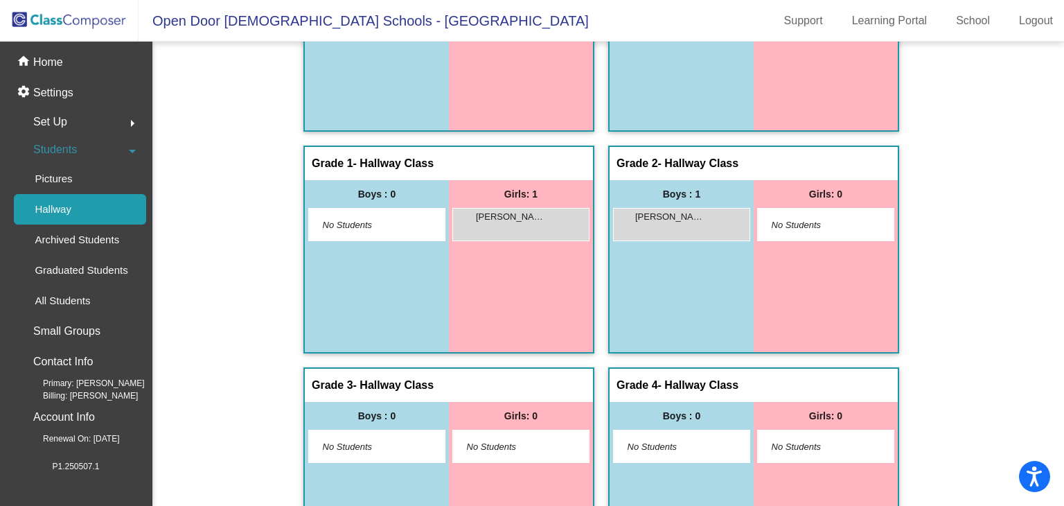
scroll to position [347, 0]
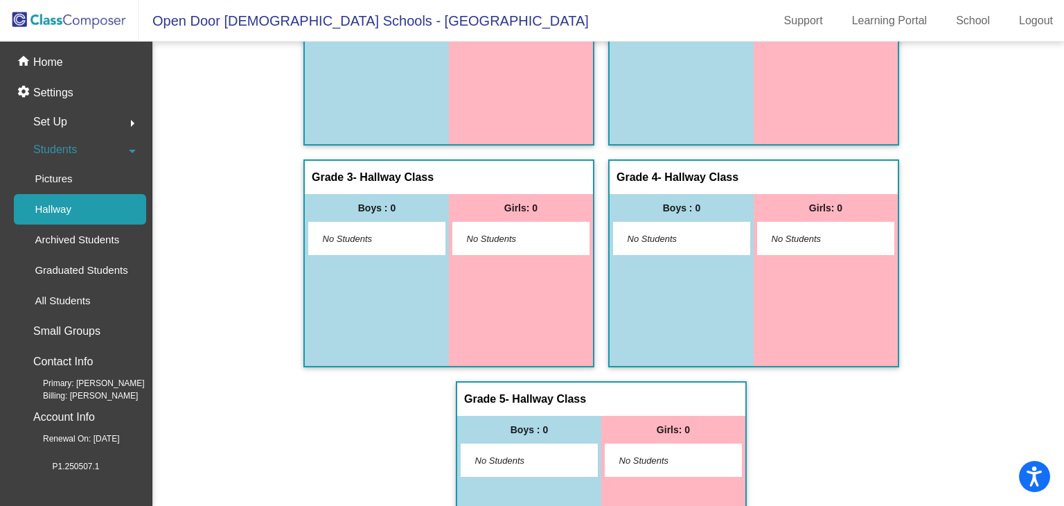
drag, startPoint x: 701, startPoint y: 193, endPoint x: 713, endPoint y: 191, distance: 12.0
drag, startPoint x: 713, startPoint y: 191, endPoint x: 724, endPoint y: 245, distance: 55.2
click at [714, 191] on div "Grade 4 - Hallway Class picture_as_pdf" at bounding box center [754, 177] width 288 height 33
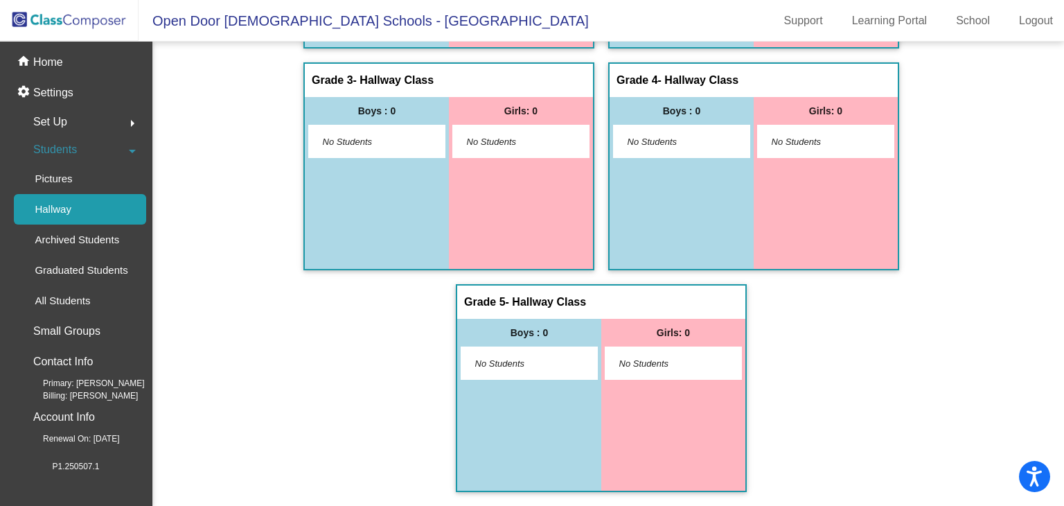
drag, startPoint x: 358, startPoint y: 203, endPoint x: 521, endPoint y: 243, distance: 168.3
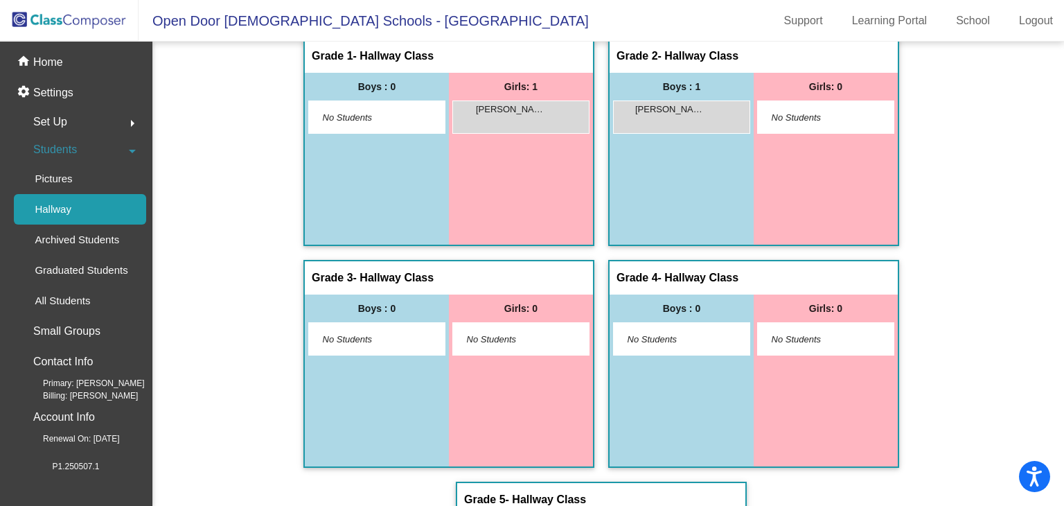
scroll to position [0, 0]
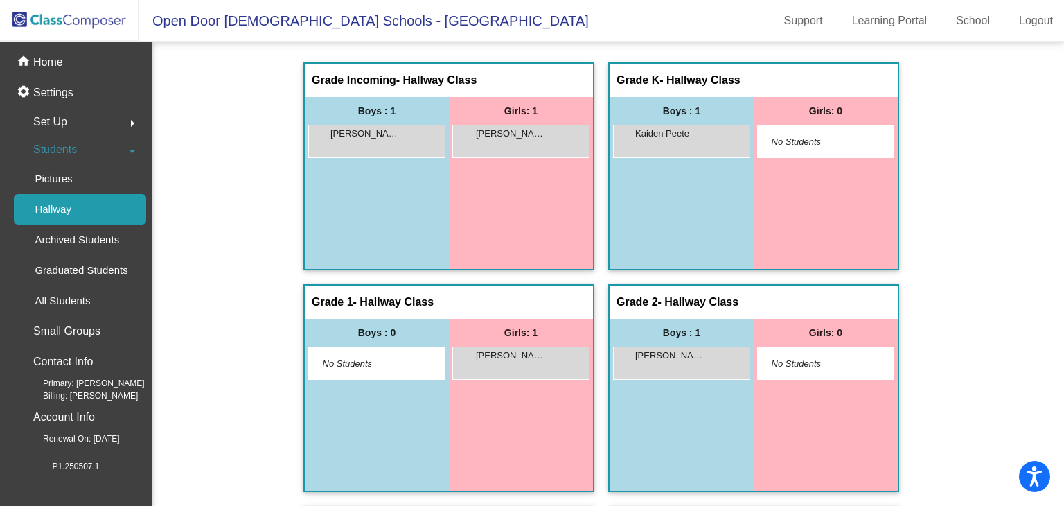
click at [89, 119] on div "Set Up arrow_right" at bounding box center [80, 122] width 132 height 28
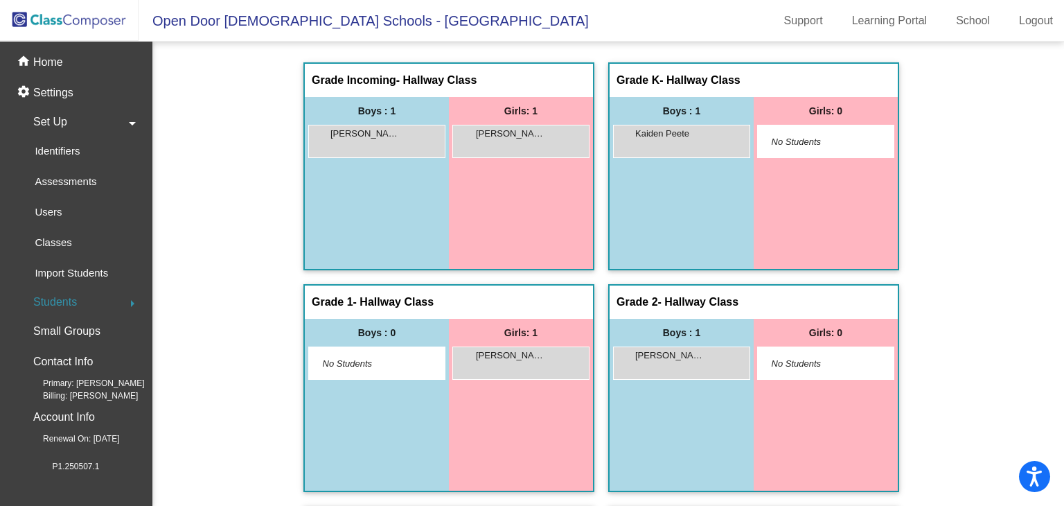
click at [64, 21] on img at bounding box center [69, 20] width 139 height 41
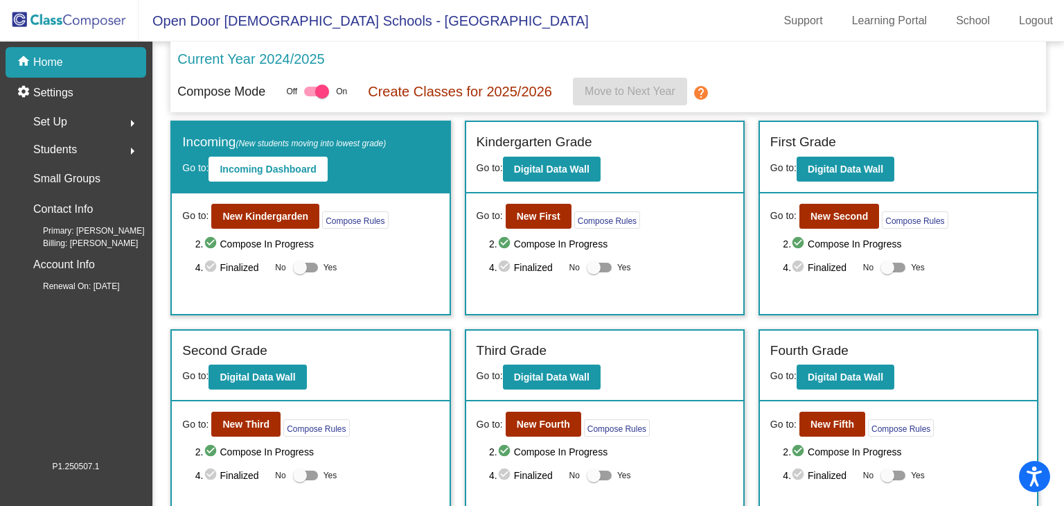
scroll to position [101, 0]
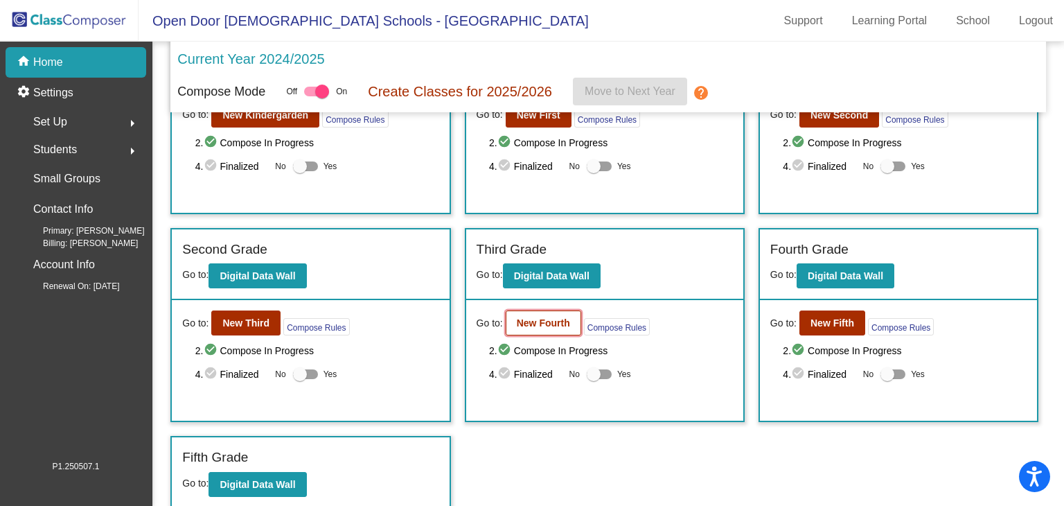
click at [523, 317] on b "New Fourth" at bounding box center [543, 322] width 53 height 11
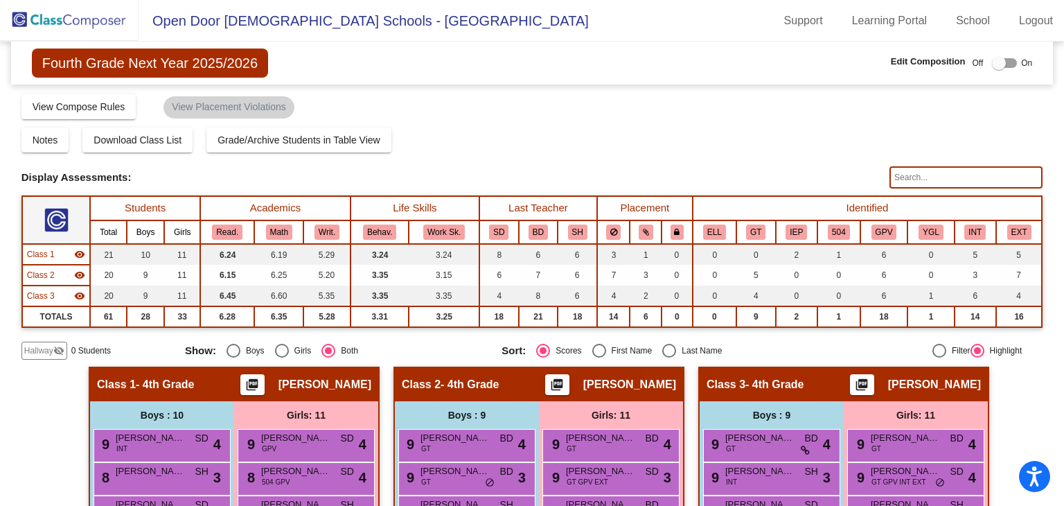
click at [1009, 62] on div at bounding box center [1004, 63] width 25 height 10
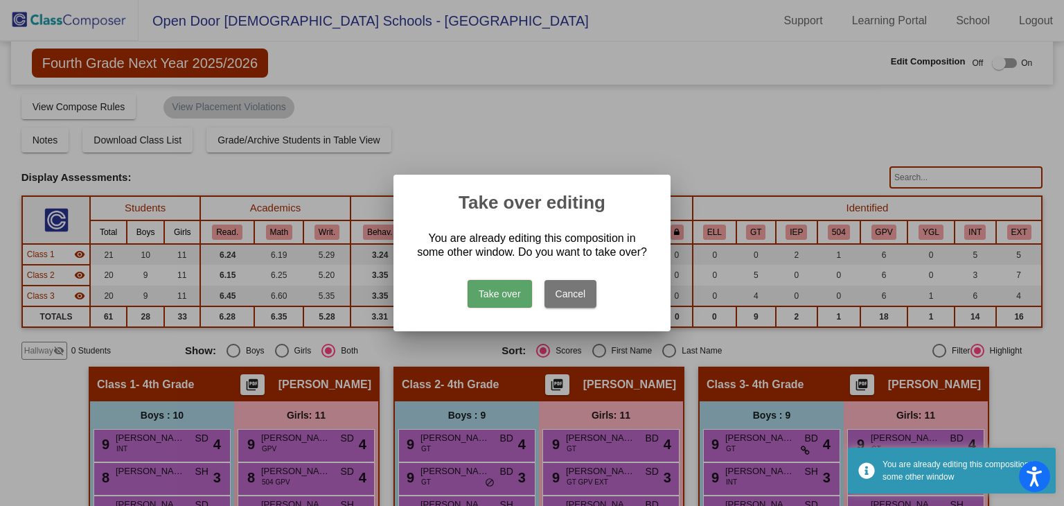
click at [520, 295] on button "Take over" at bounding box center [500, 294] width 64 height 28
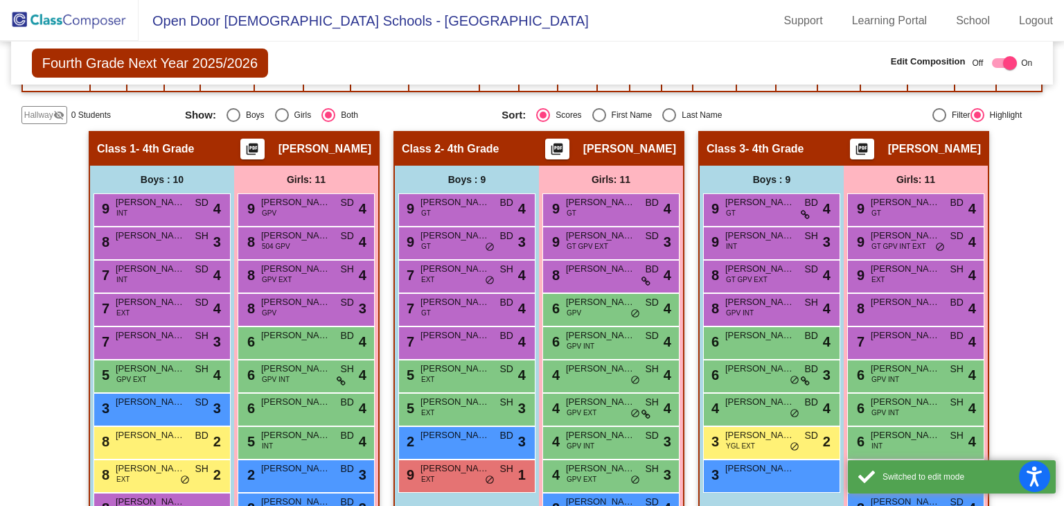
scroll to position [170, 0]
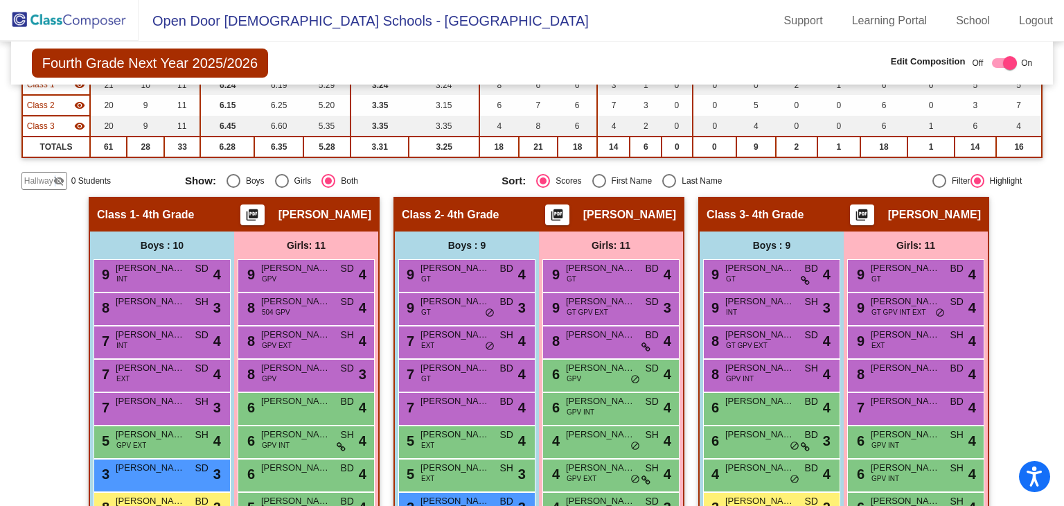
click at [53, 183] on mat-icon "visibility_off" at bounding box center [58, 180] width 11 height 11
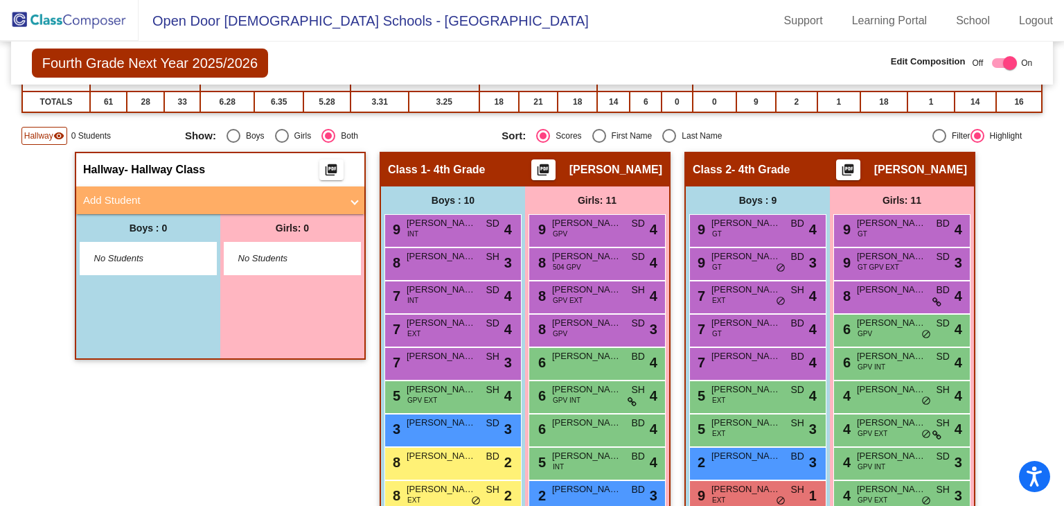
scroll to position [239, 0]
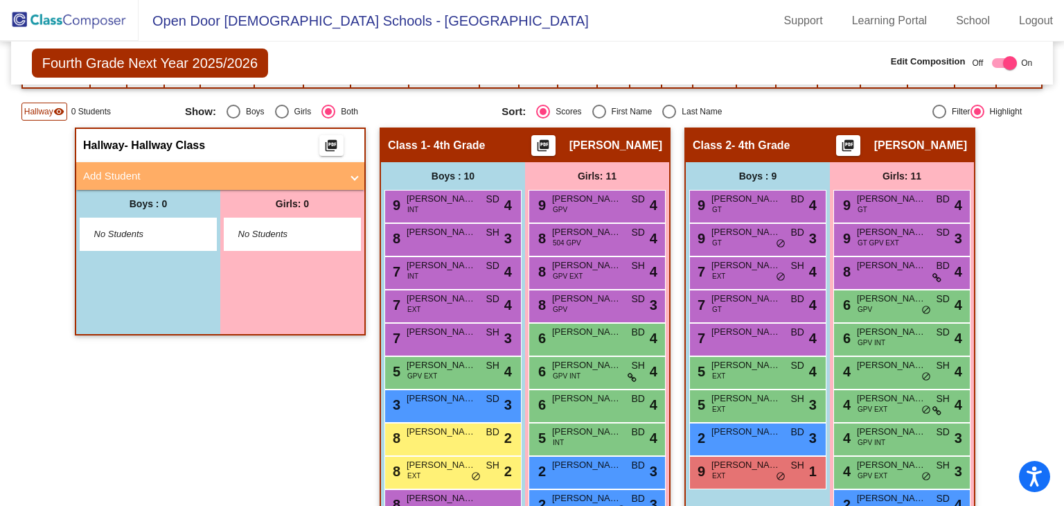
click at [341, 168] on span "Add Student" at bounding box center [217, 176] width 269 height 16
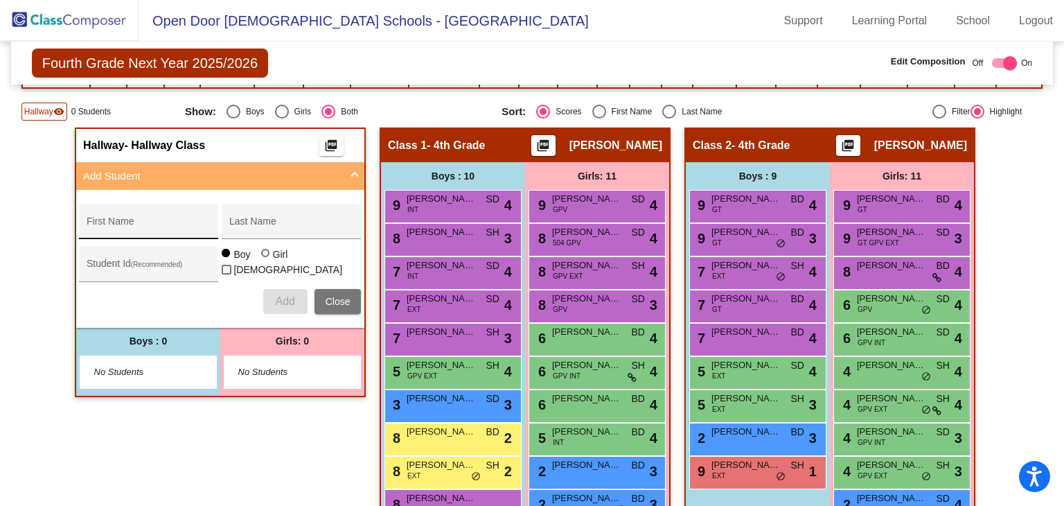
click at [191, 221] on input "First Name" at bounding box center [149, 226] width 125 height 11
type input "[PERSON_NAME]"
drag, startPoint x: 293, startPoint y: 284, endPoint x: 291, endPoint y: 297, distance: 13.3
click at [292, 292] on div "[PERSON_NAME] First Name [PERSON_NAME] Last Name Student Id (Recommended) Boy G…" at bounding box center [220, 259] width 296 height 124
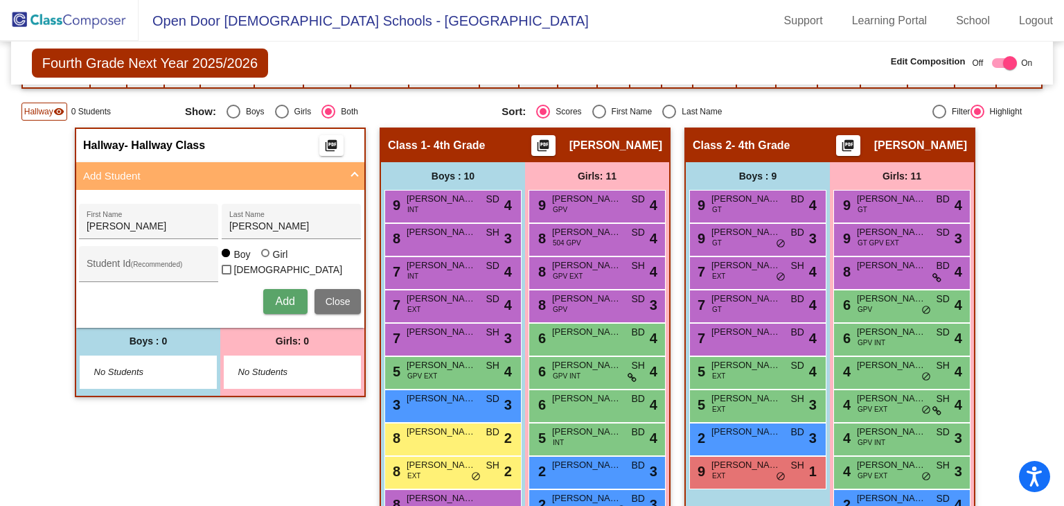
click at [290, 300] on span "Add" at bounding box center [284, 301] width 19 height 12
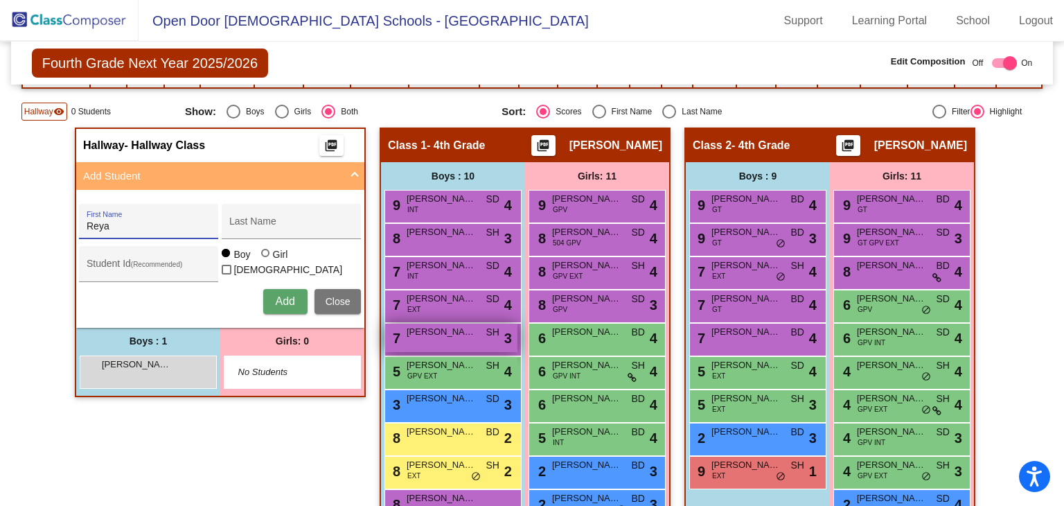
type input "Reya"
type input "[PERSON_NAME]"
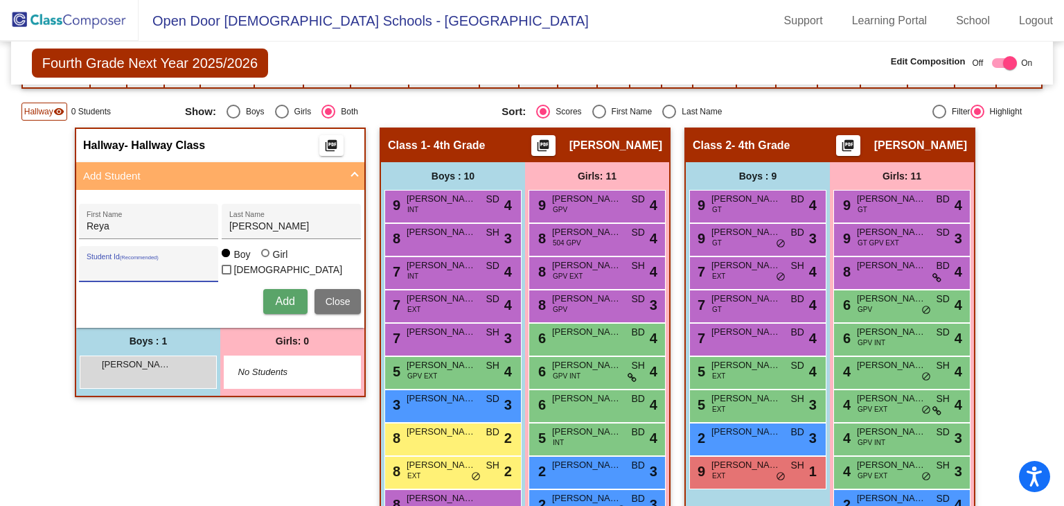
click at [268, 260] on div at bounding box center [266, 254] width 11 height 11
click at [267, 261] on input "Girl" at bounding box center [266, 260] width 1 height 1
radio input "true"
click at [277, 295] on span "Add" at bounding box center [284, 301] width 19 height 12
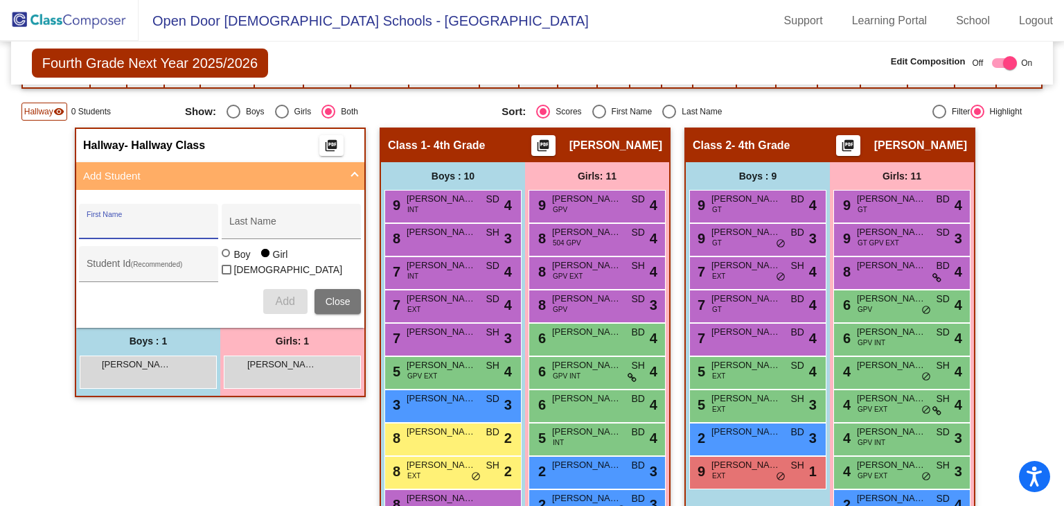
click at [166, 221] on input "First Name" at bounding box center [149, 226] width 125 height 11
type input "[PERSON_NAME]"
type input "Klea"
drag, startPoint x: 219, startPoint y: 256, endPoint x: 302, endPoint y: 308, distance: 98.1
click at [222, 256] on div at bounding box center [226, 253] width 8 height 8
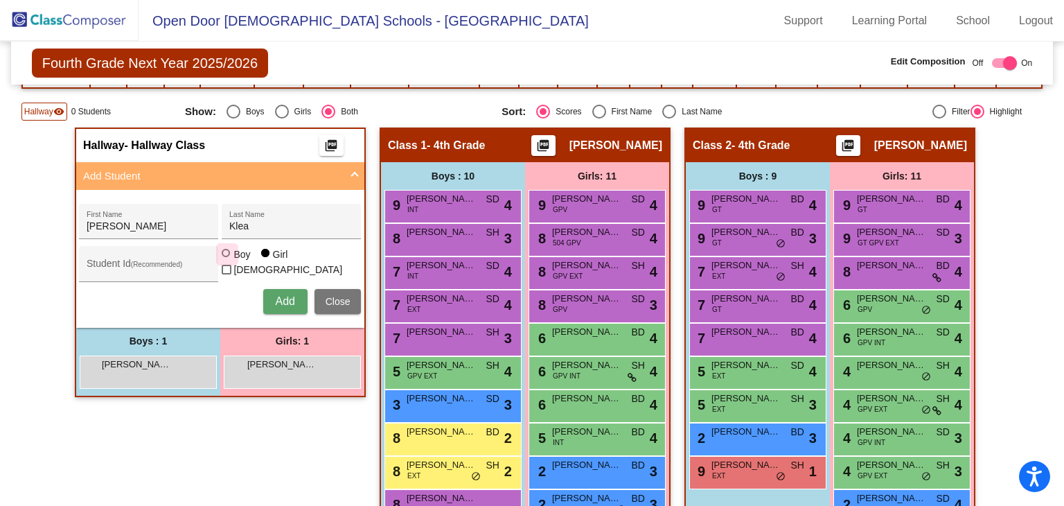
click at [227, 260] on input "Boy" at bounding box center [227, 260] width 1 height 1
radio input "true"
click at [302, 310] on button "Add" at bounding box center [285, 301] width 44 height 25
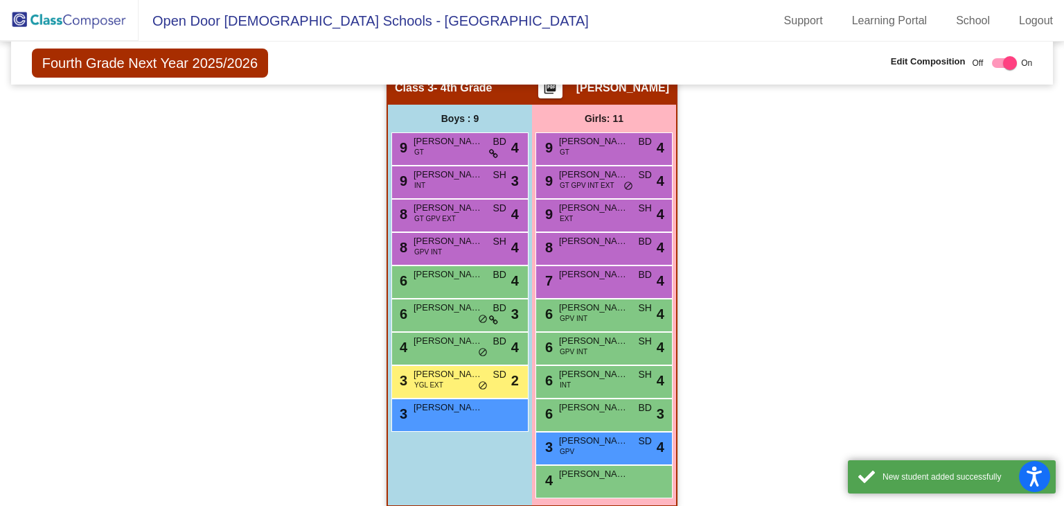
scroll to position [759, 0]
